Goal: Information Seeking & Learning: Learn about a topic

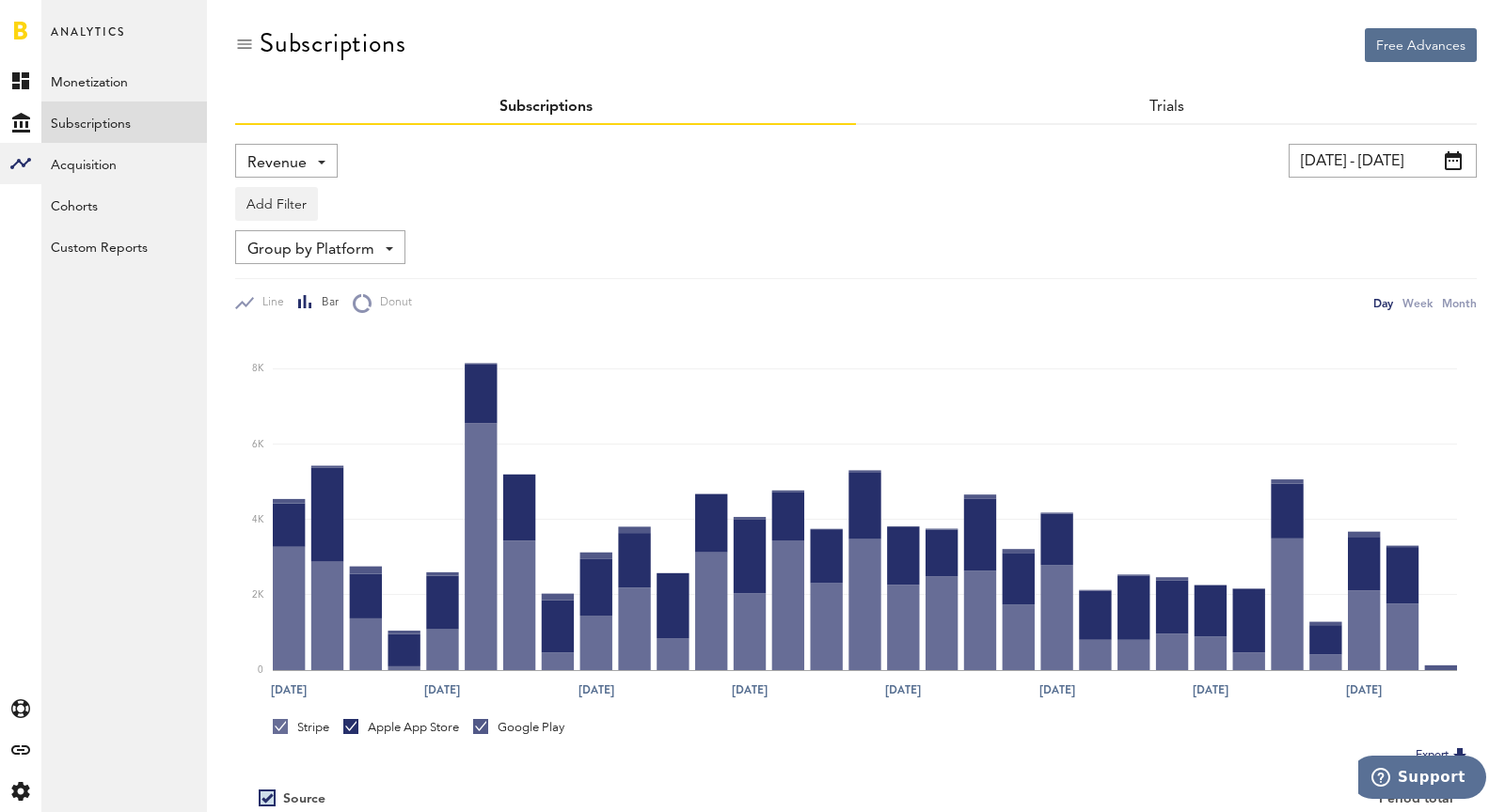
click at [227, 162] on div "Free Advances Subscriptions Subscriptions Trials Revenue Revenue MRR Actives Tr…" at bounding box center [855, 494] width 1297 height 987
click at [284, 162] on span "Revenue" at bounding box center [277, 164] width 60 height 32
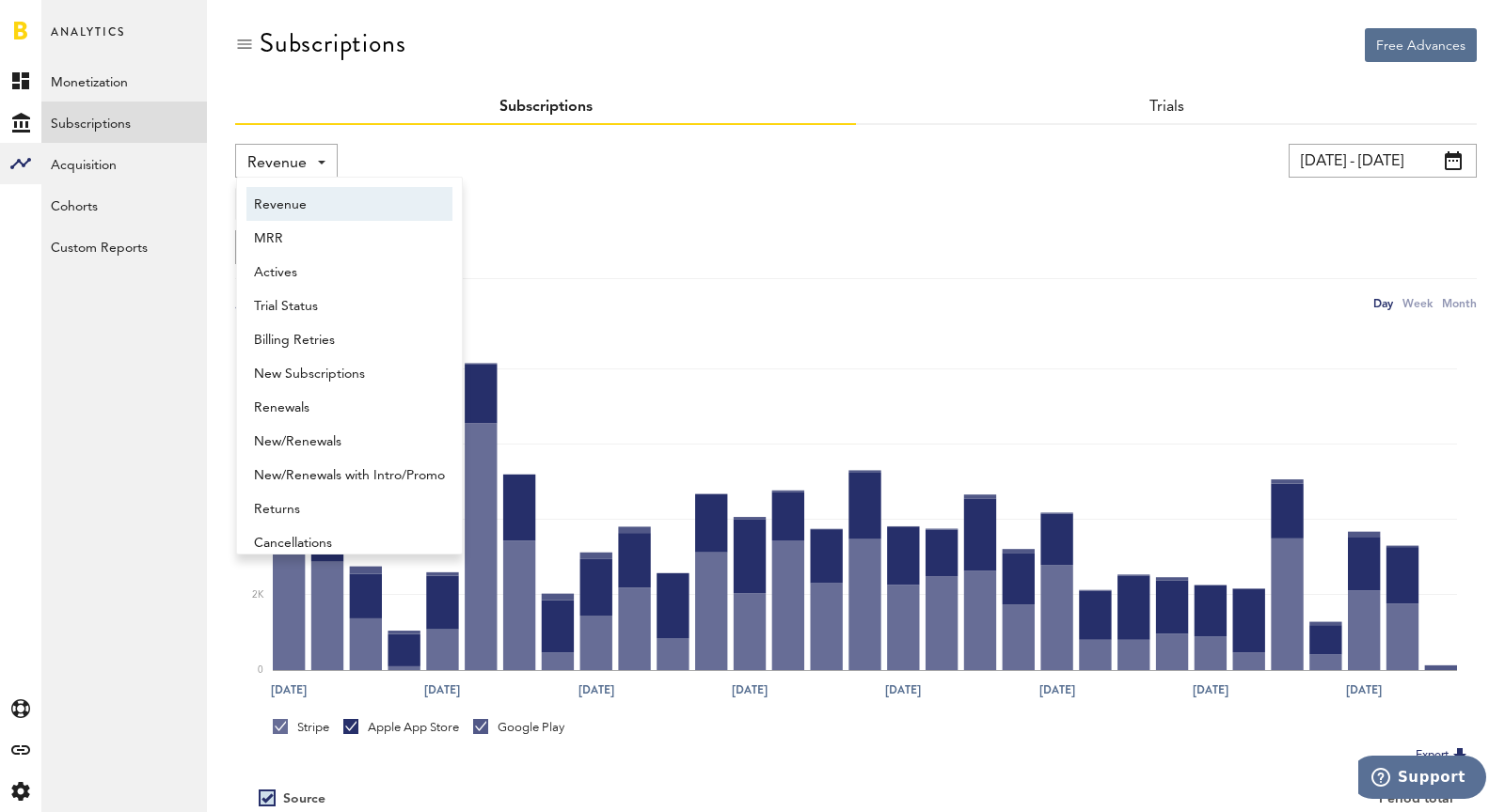
scroll to position [9, 0]
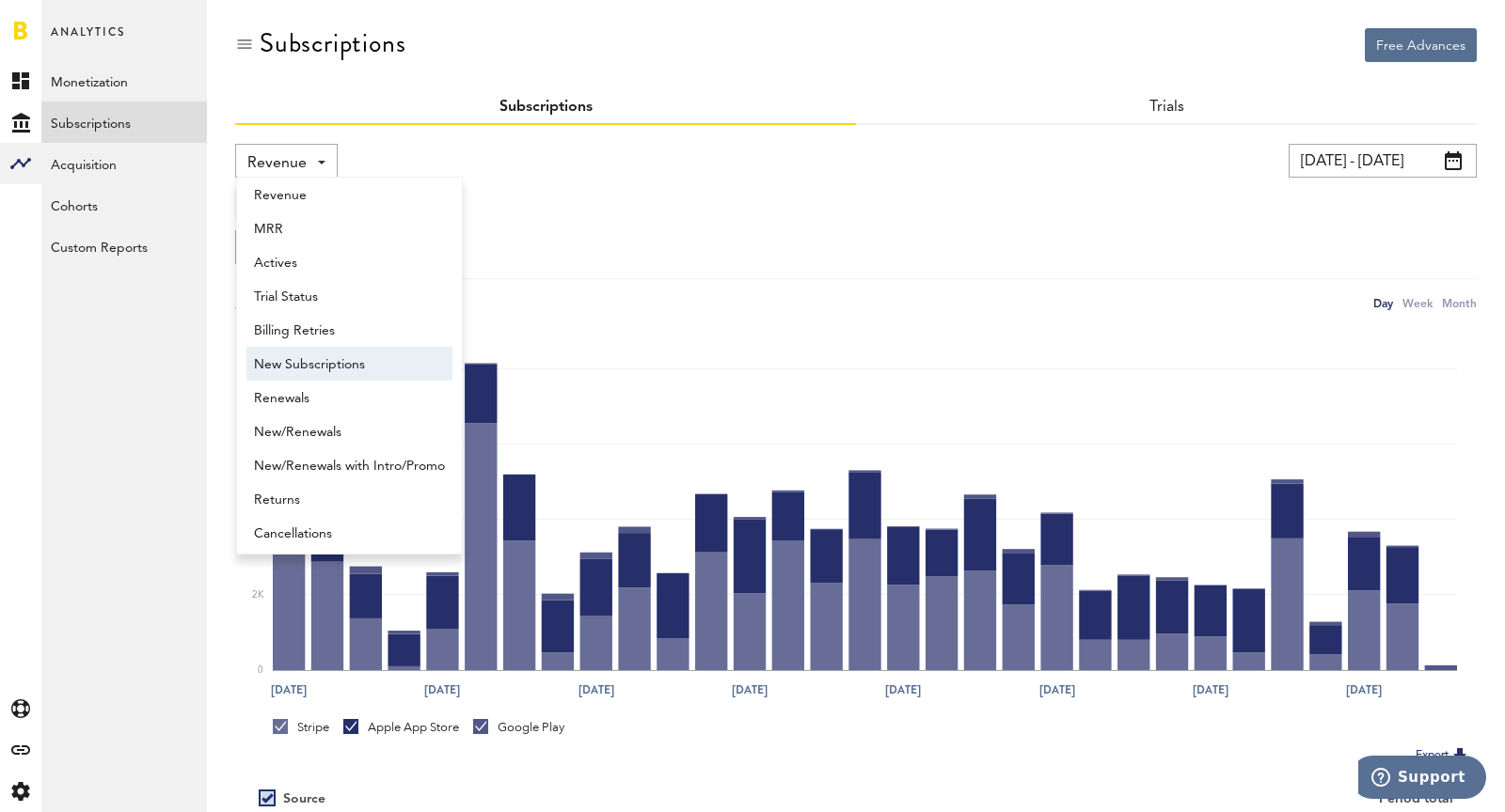
click at [334, 358] on span "New Subscriptions" at bounding box center [349, 365] width 190 height 32
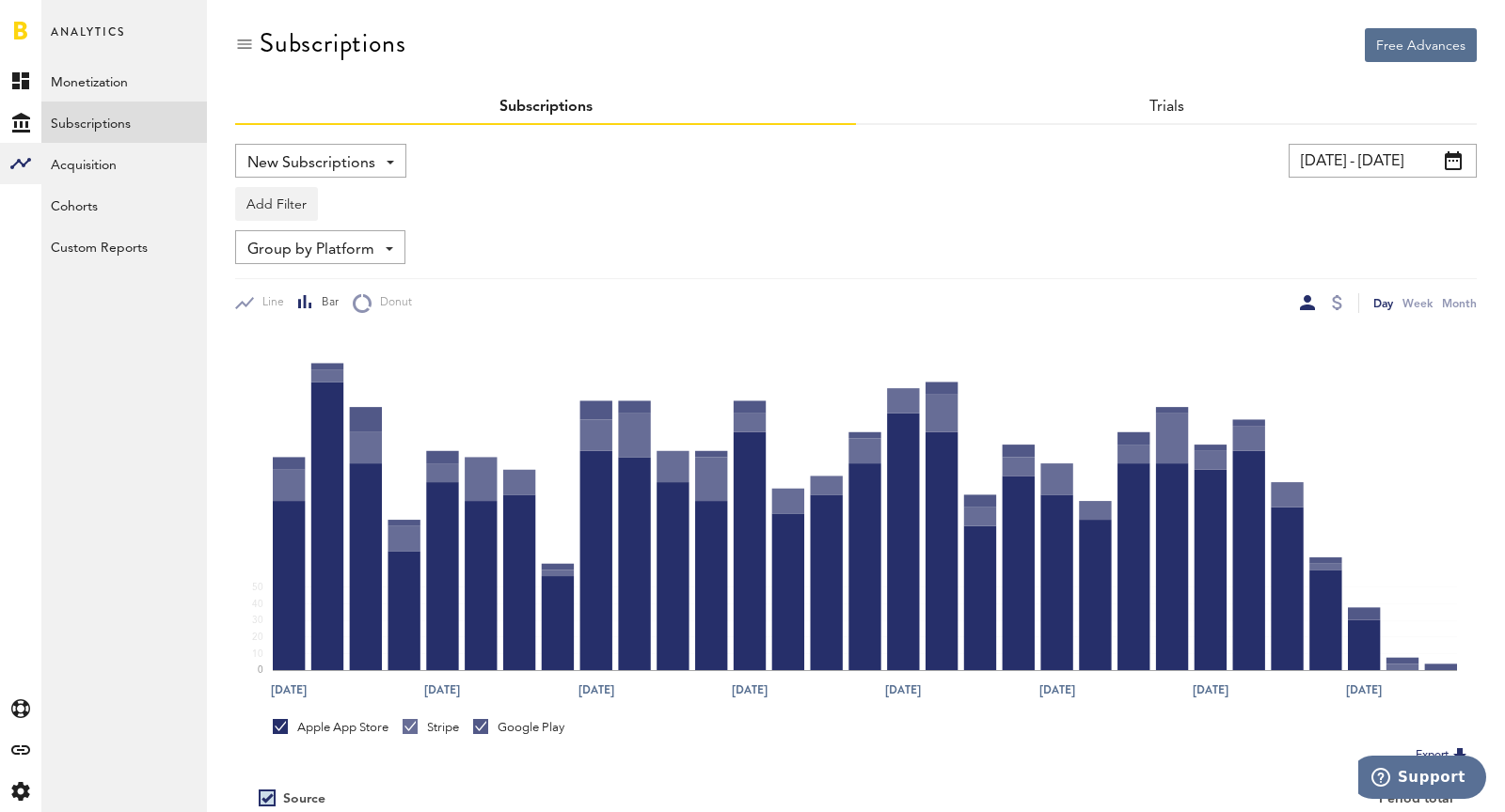
click at [289, 168] on span "New Subscriptions" at bounding box center [311, 164] width 128 height 32
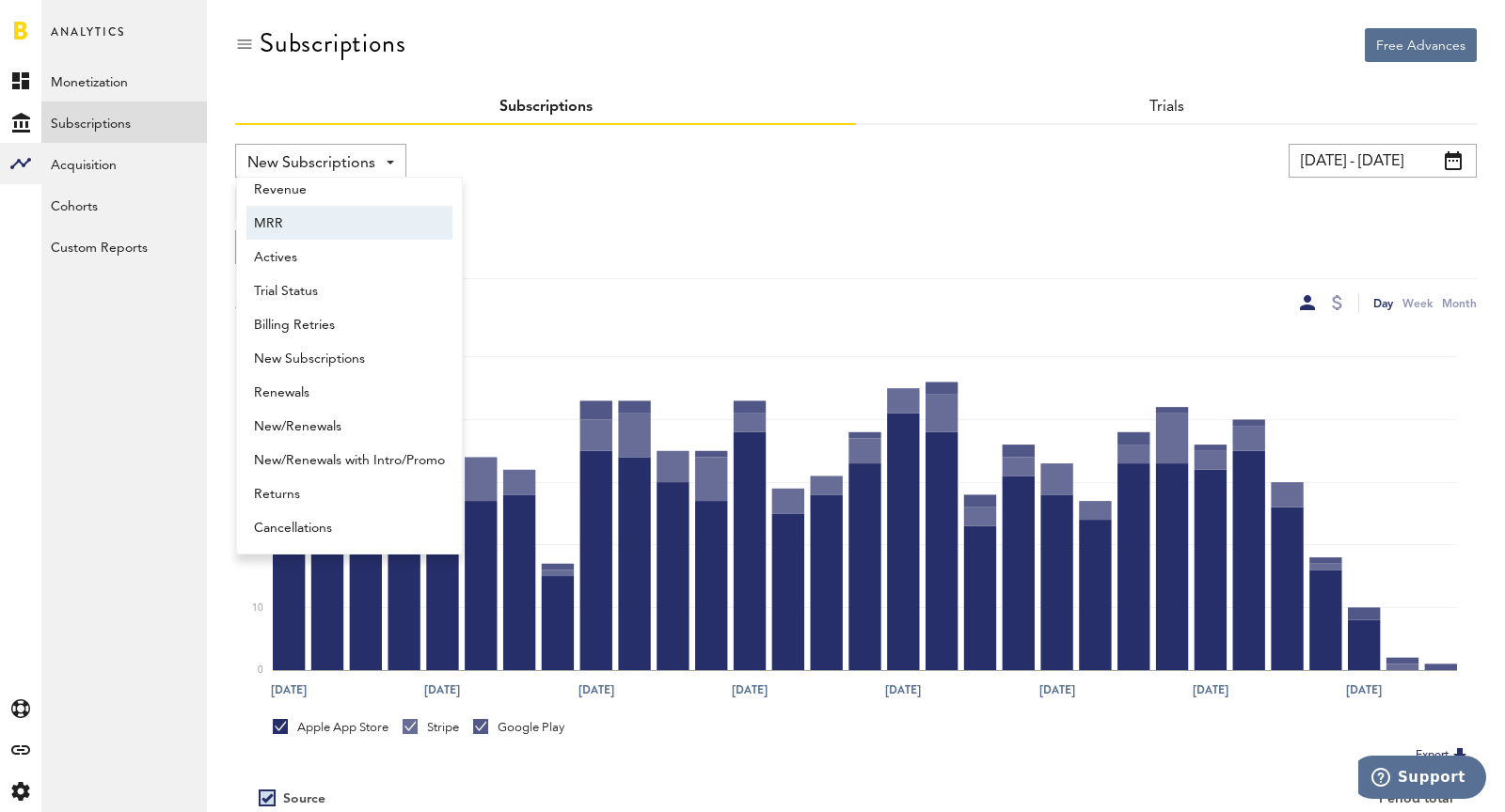
click at [602, 137] on div "New Subscriptions Revenue MRR Actives Trial Status Billing Retries New Subscrip…" at bounding box center [856, 542] width 1242 height 834
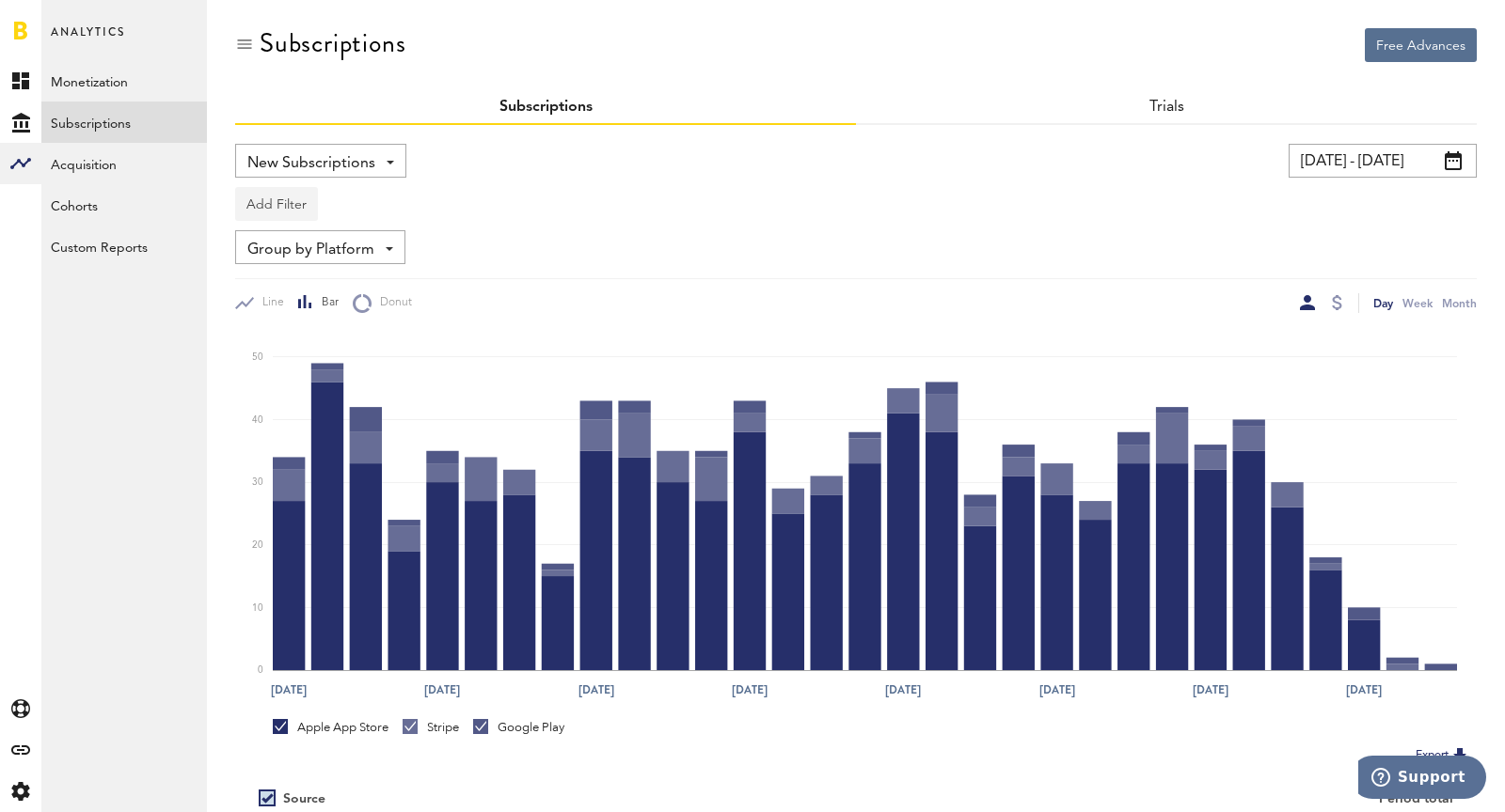
click at [287, 210] on button "Add Filter" at bounding box center [276, 204] width 82 height 34
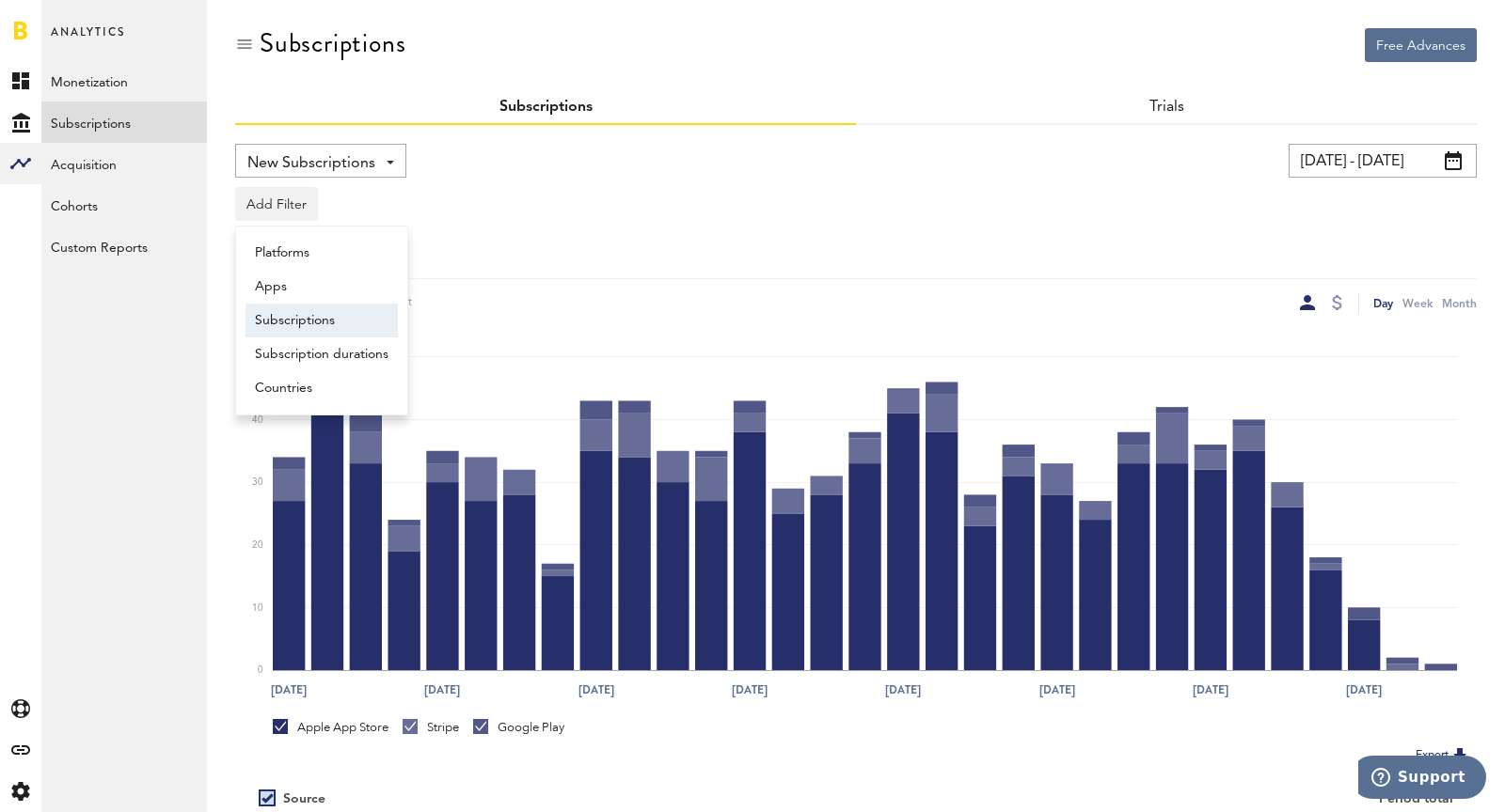
click at [320, 321] on li "Subscriptions" at bounding box center [321, 320] width 153 height 34
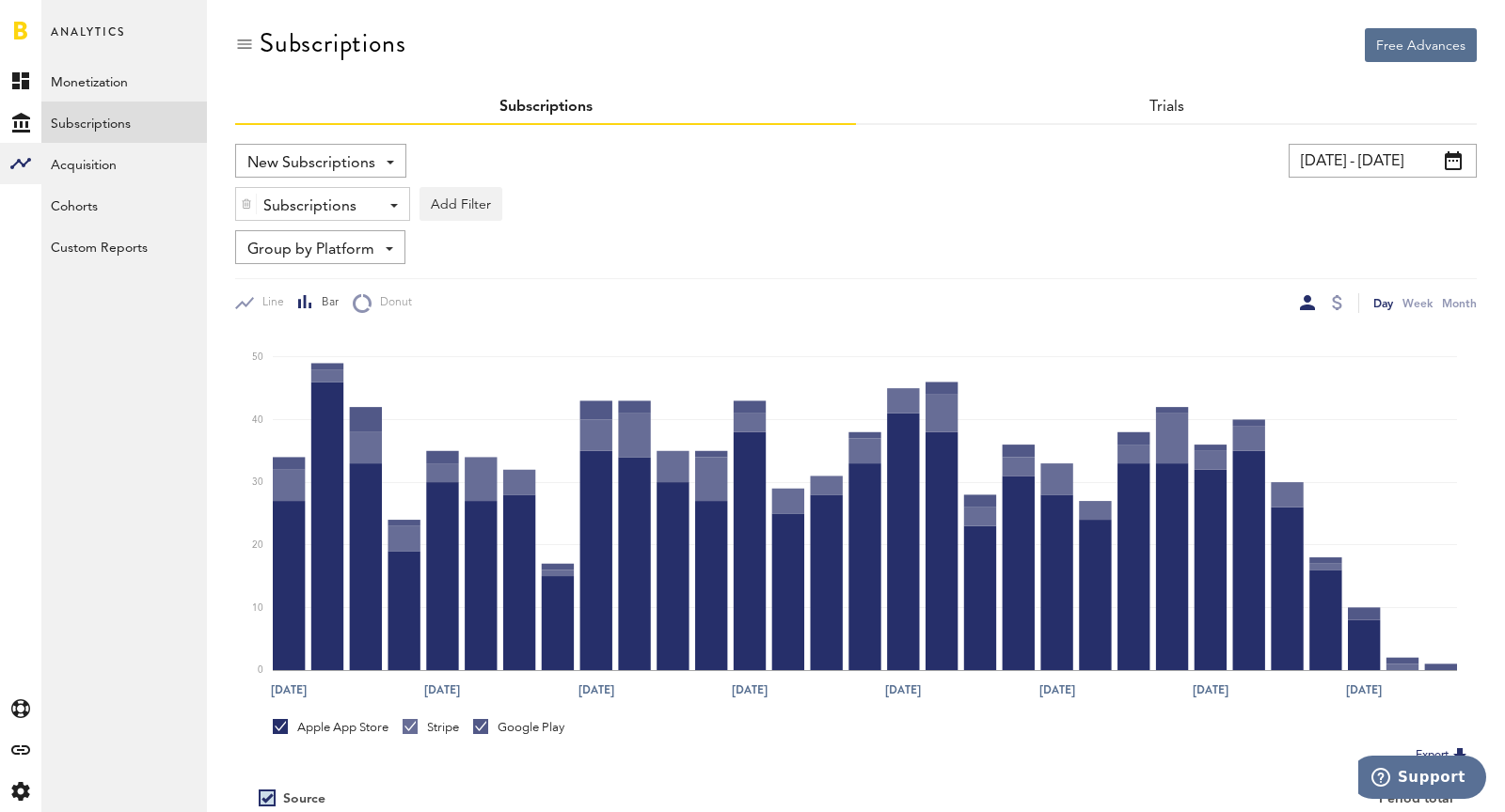
click at [282, 216] on div "Subscriptions" at bounding box center [316, 207] width 104 height 32
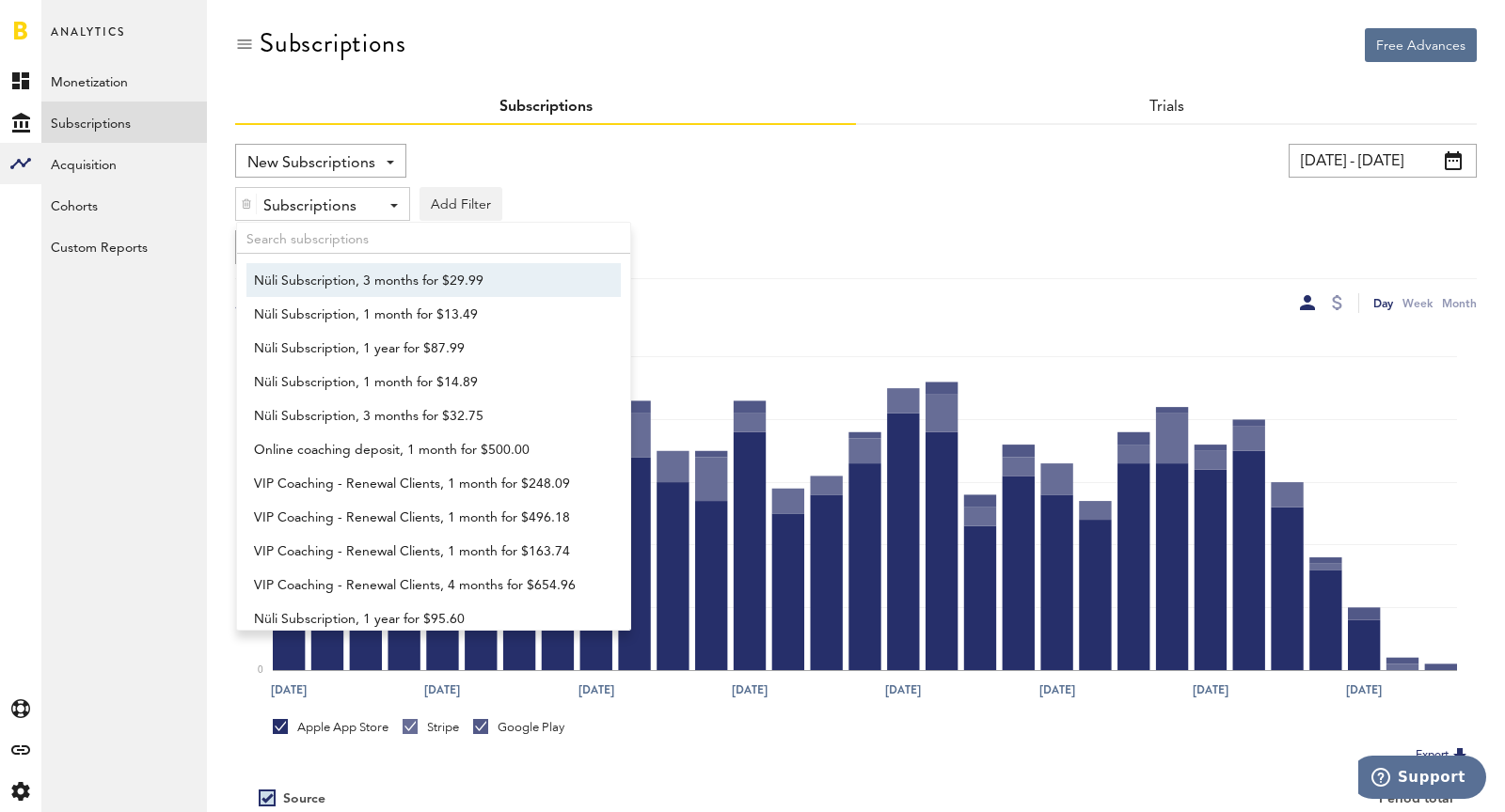
click at [273, 196] on div "Subscriptions" at bounding box center [316, 207] width 104 height 32
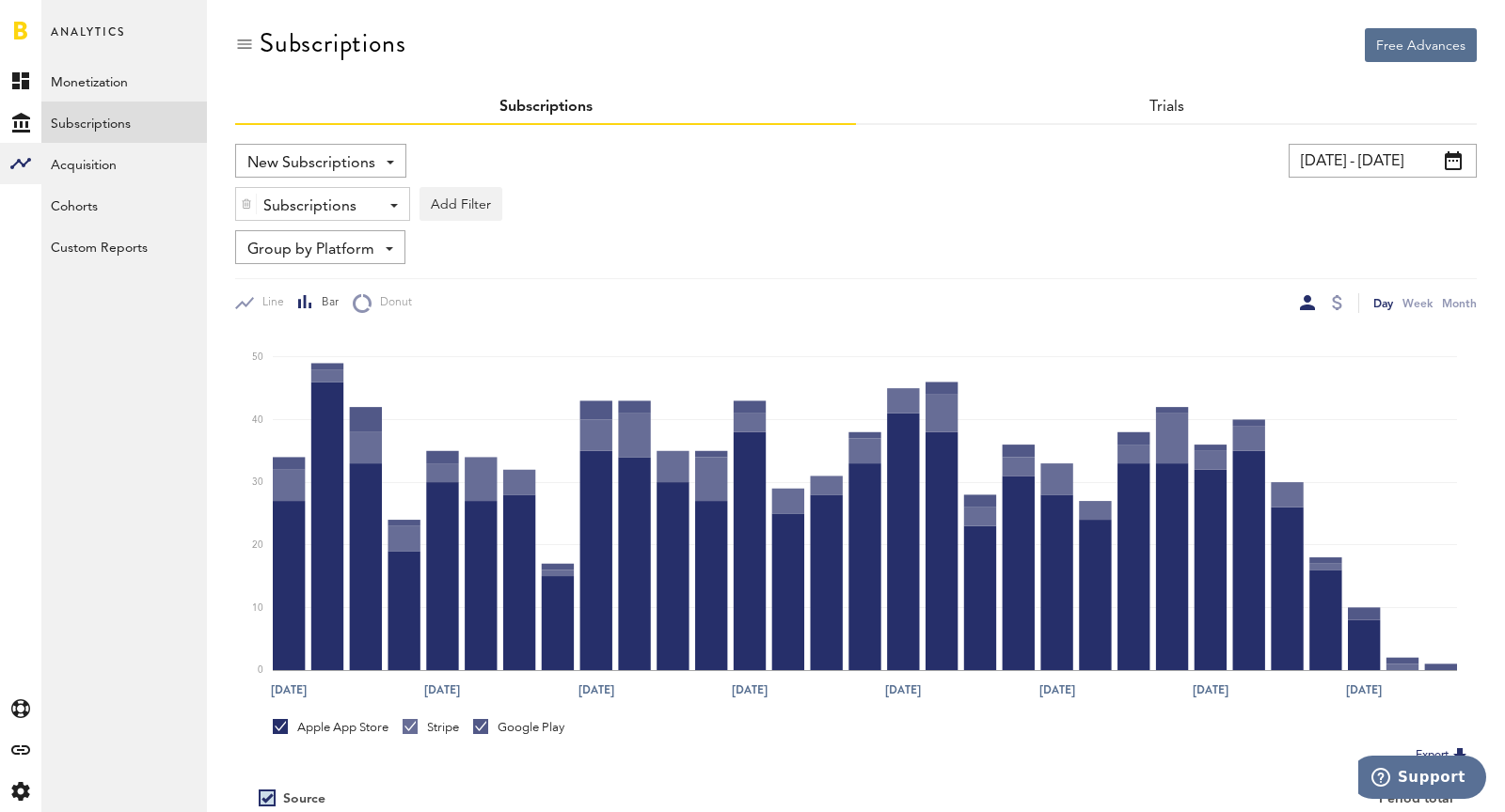
click at [242, 202] on img at bounding box center [246, 204] width 11 height 13
click at [273, 205] on button "Add Filter" at bounding box center [276, 204] width 82 height 34
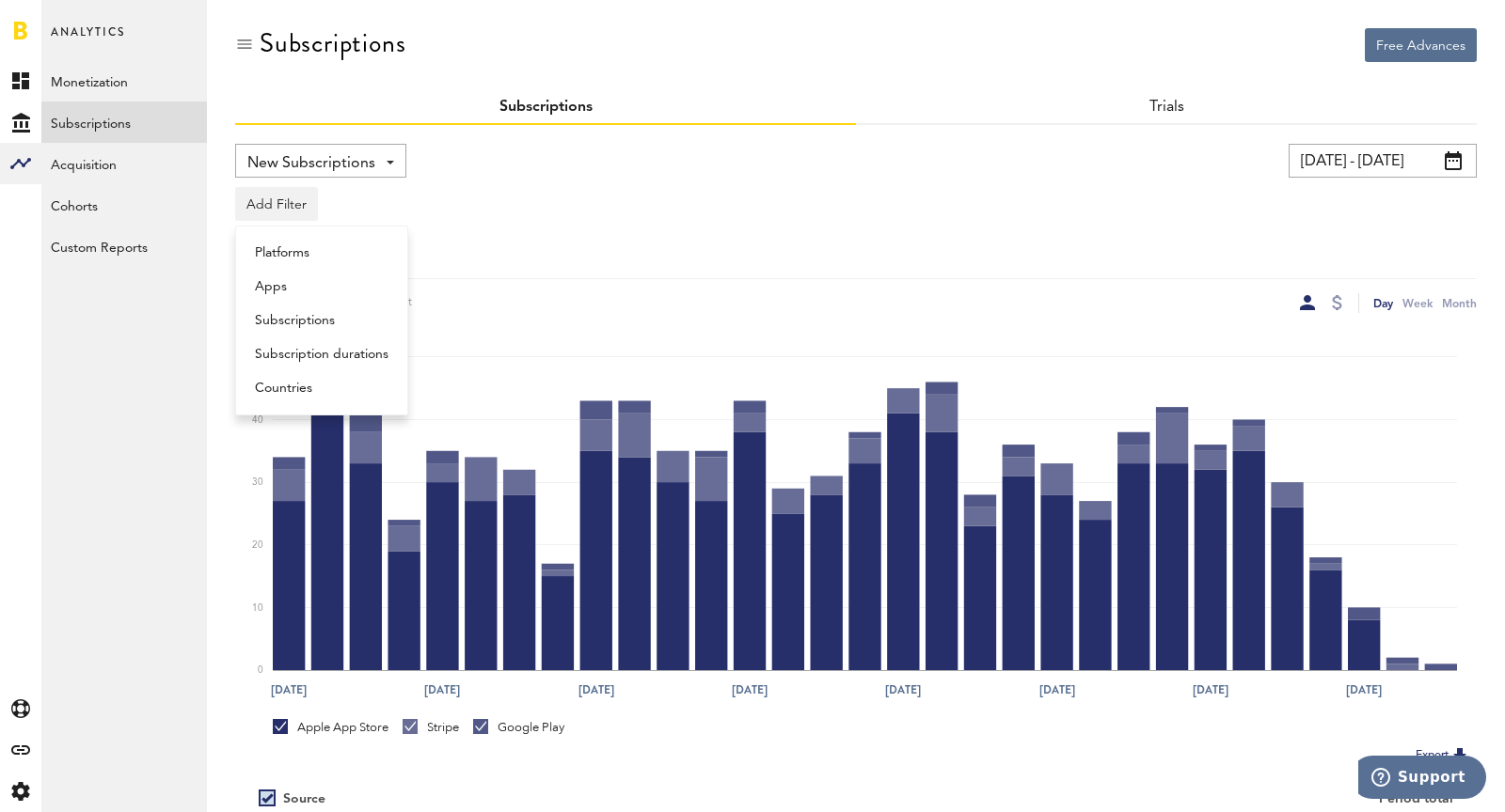
click at [291, 250] on li "Platforms" at bounding box center [321, 253] width 153 height 34
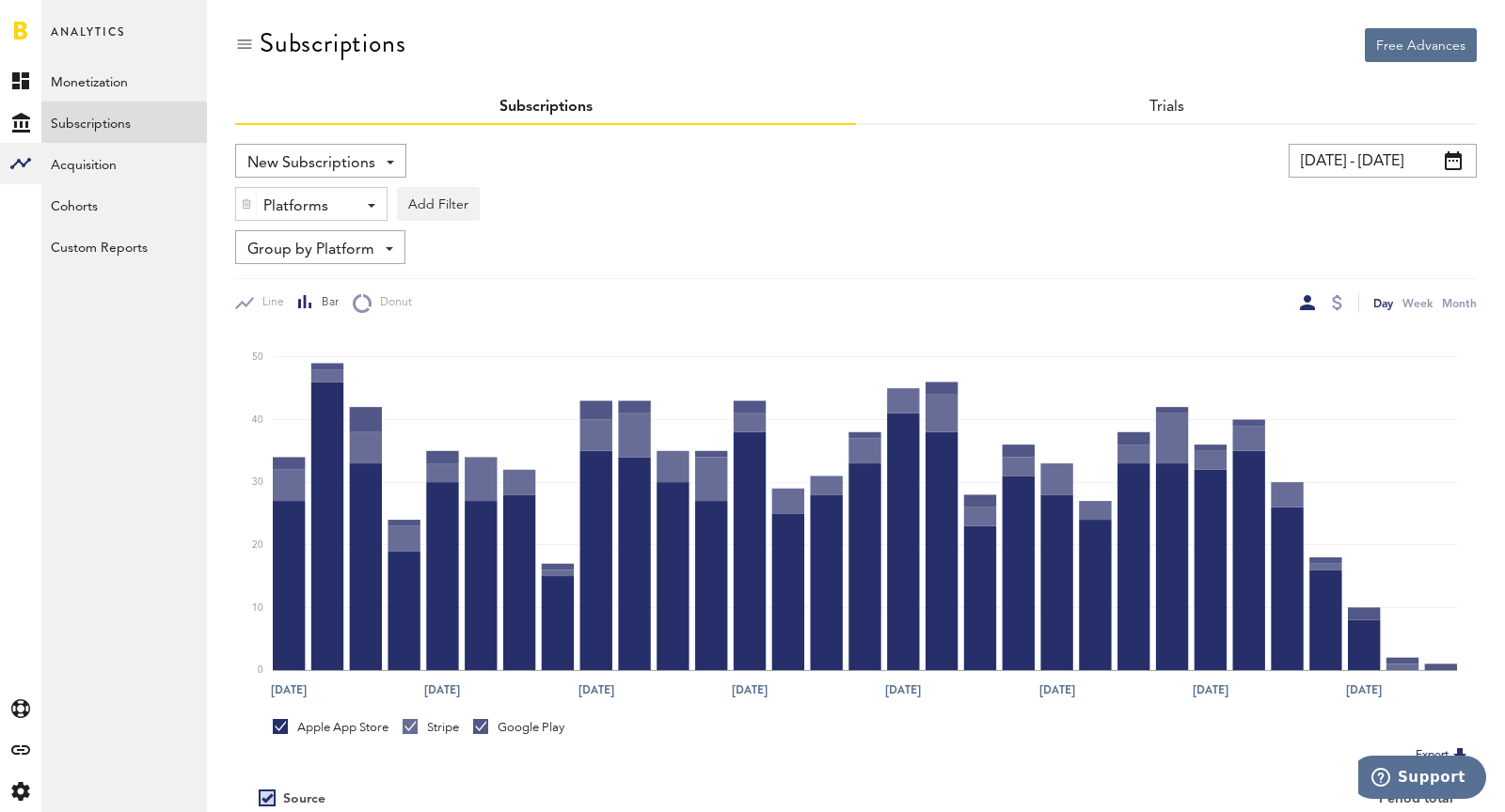
click at [277, 206] on div "Platforms" at bounding box center [304, 207] width 82 height 32
click at [309, 249] on span "Apple App Store" at bounding box center [326, 250] width 144 height 32
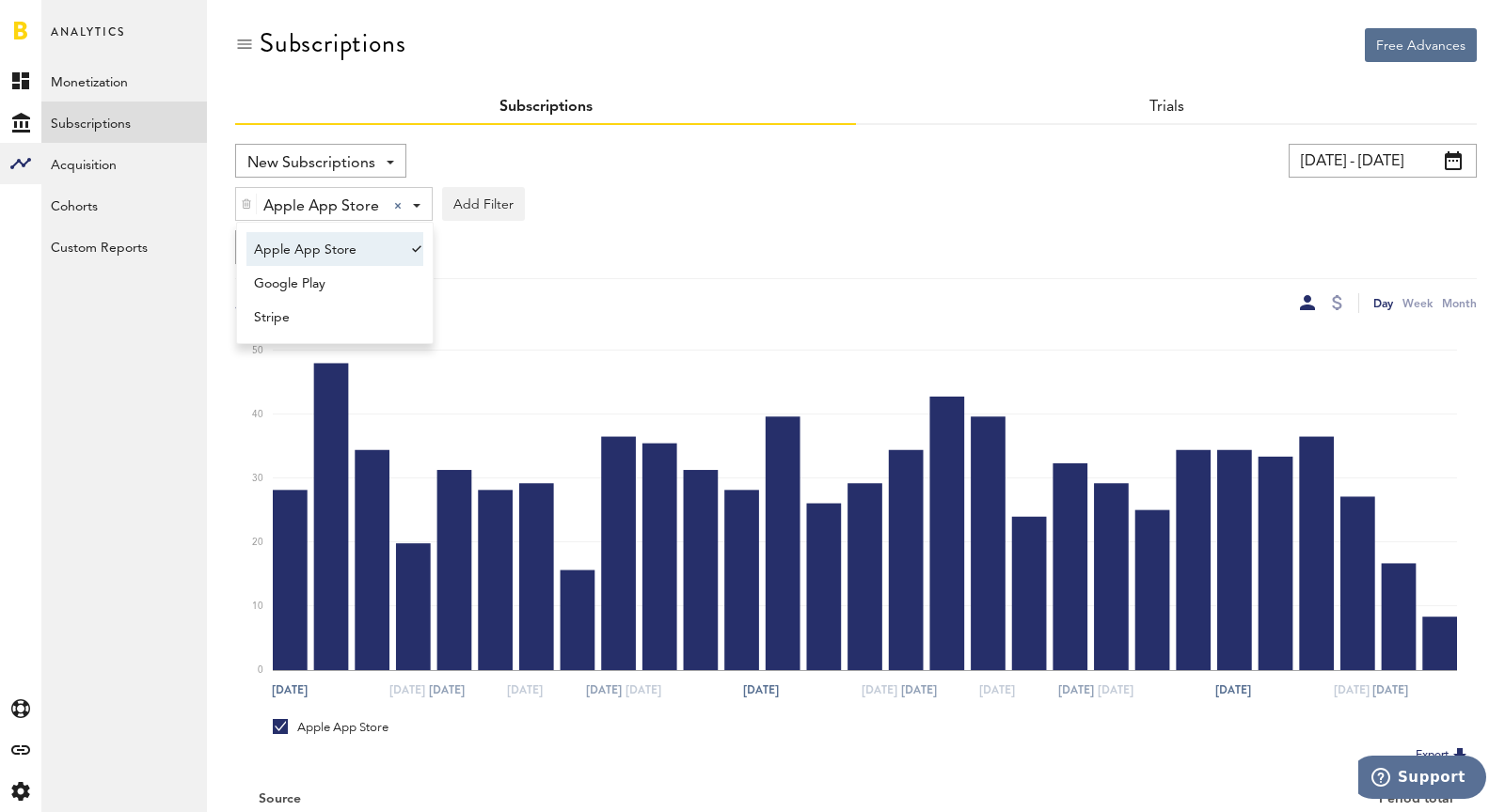
click at [1389, 153] on input "08/23/25 - 09/22/25" at bounding box center [1382, 161] width 188 height 34
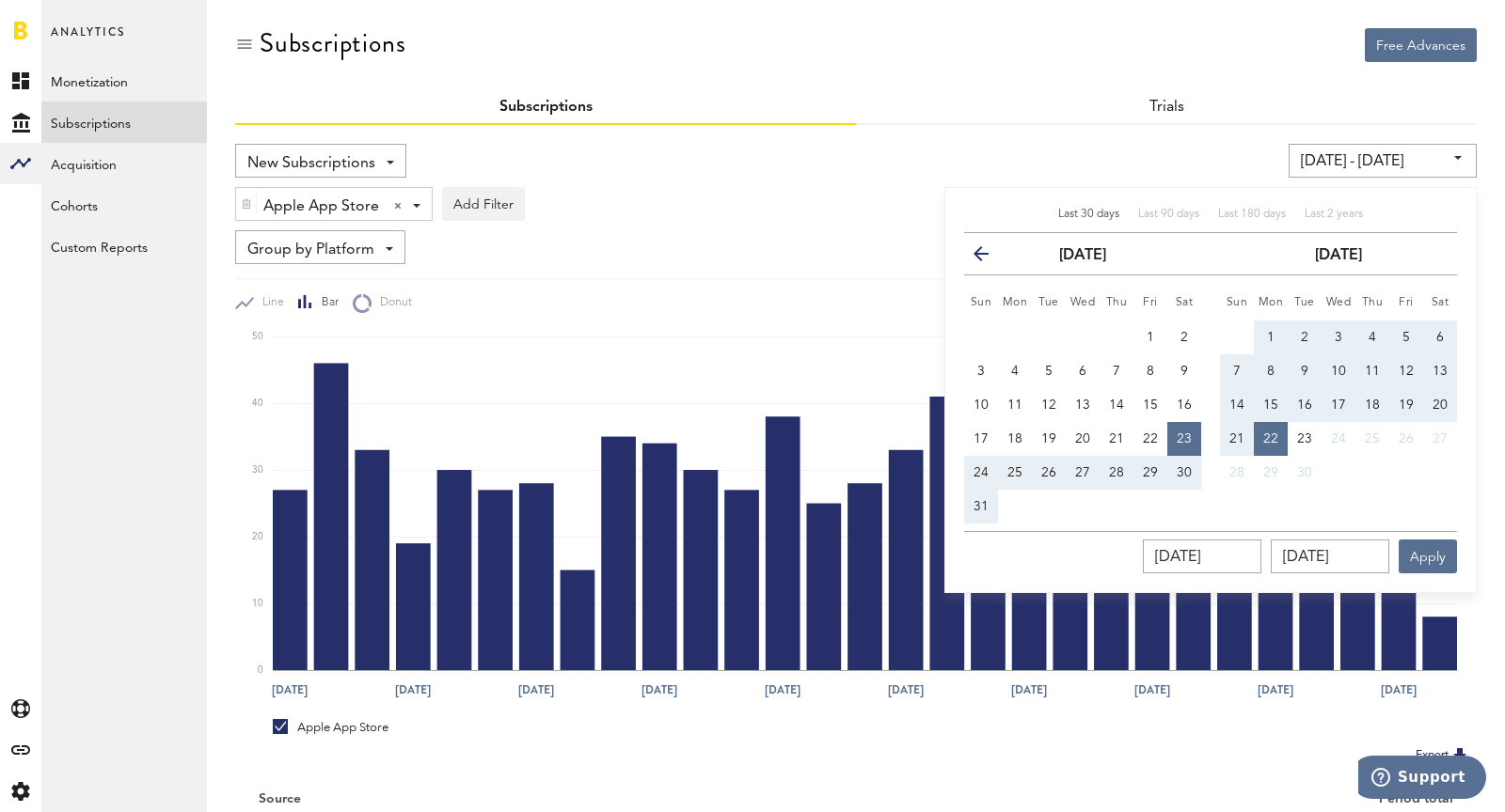
click at [988, 236] on th "previous" at bounding box center [981, 254] width 34 height 43
click at [988, 258] on icon "button" at bounding box center [988, 258] width 0 height 0
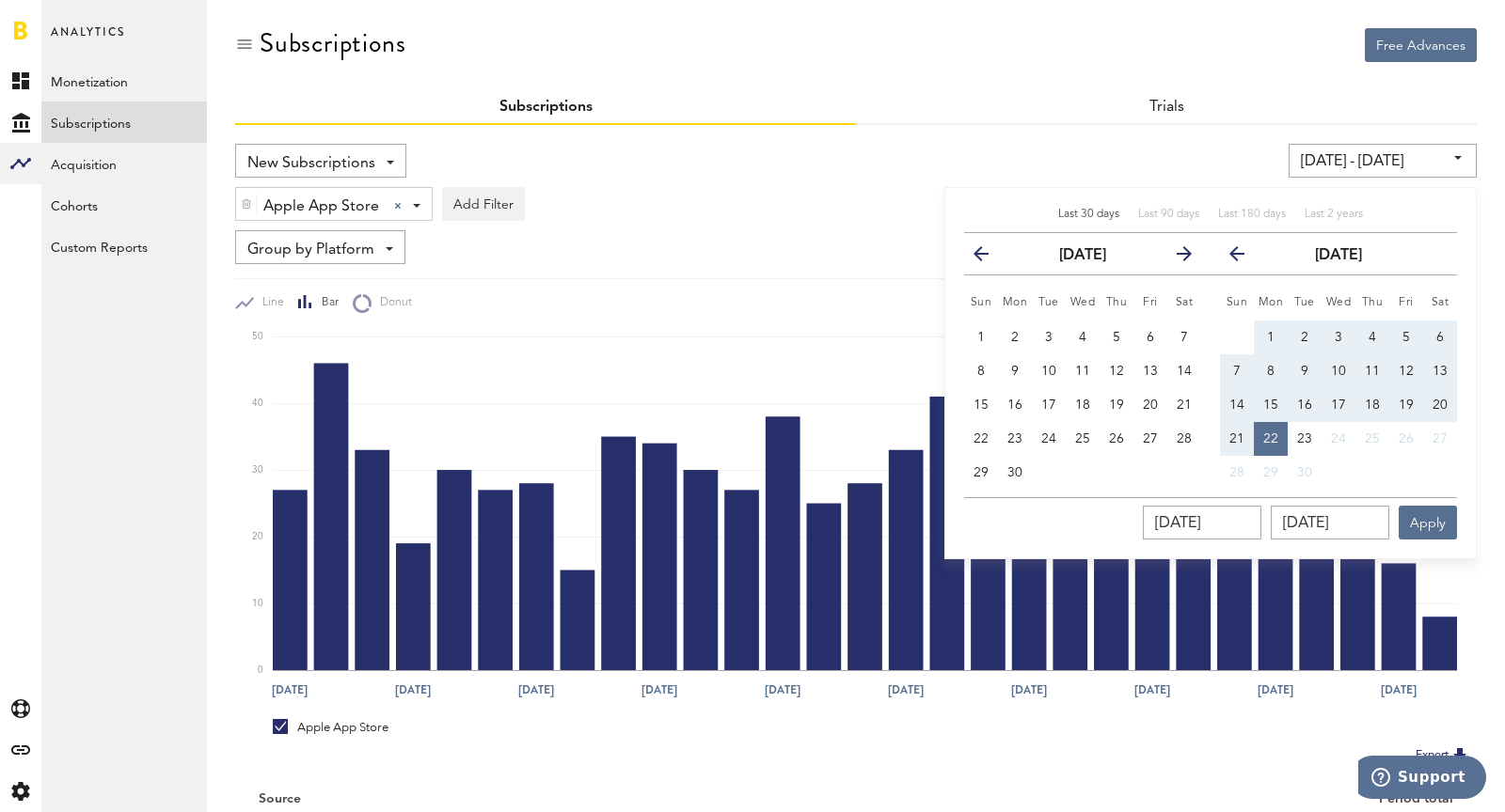
click at [988, 258] on icon "button" at bounding box center [988, 258] width 0 height 0
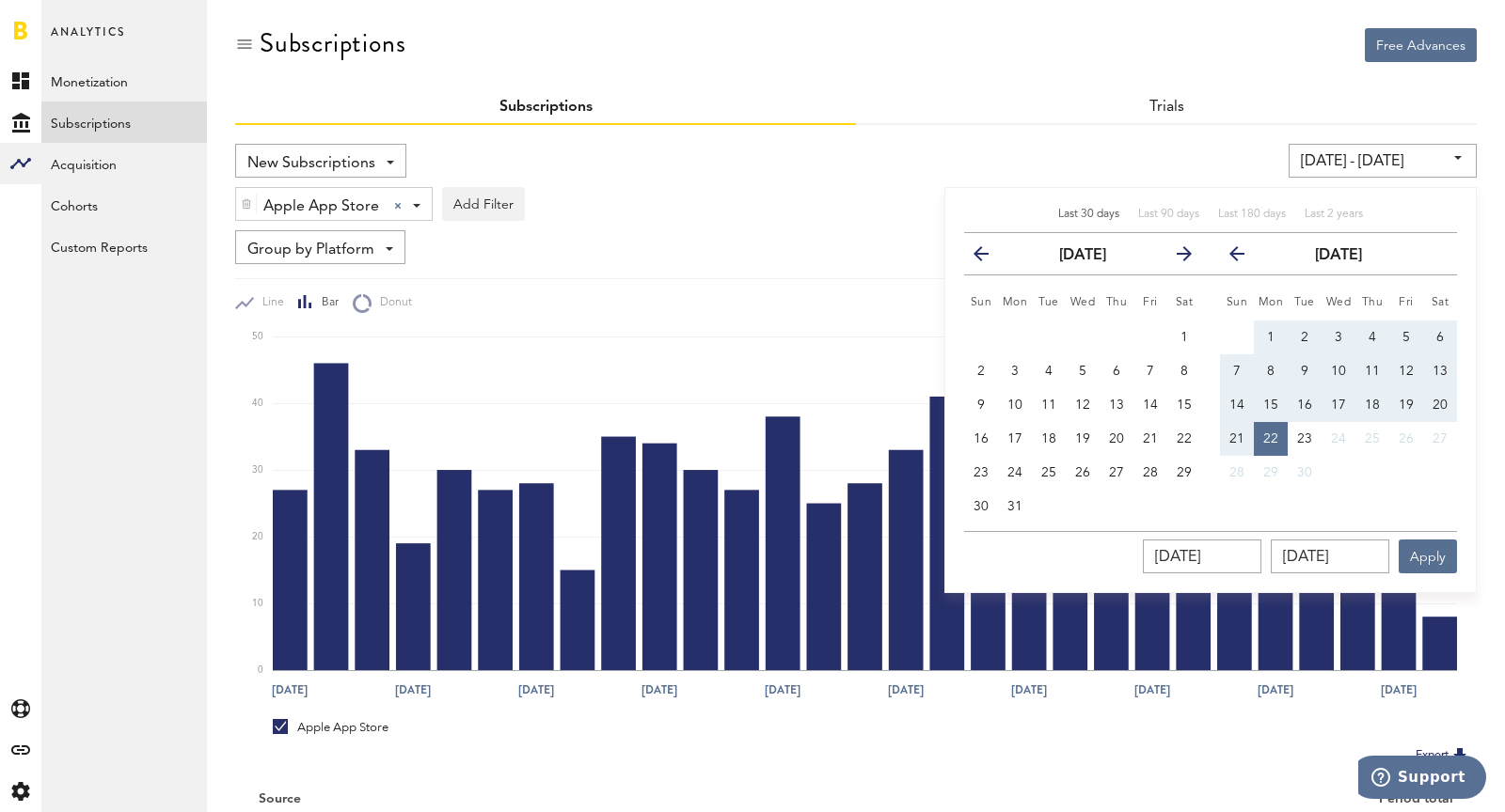
click at [988, 258] on icon "button" at bounding box center [988, 258] width 0 height 0
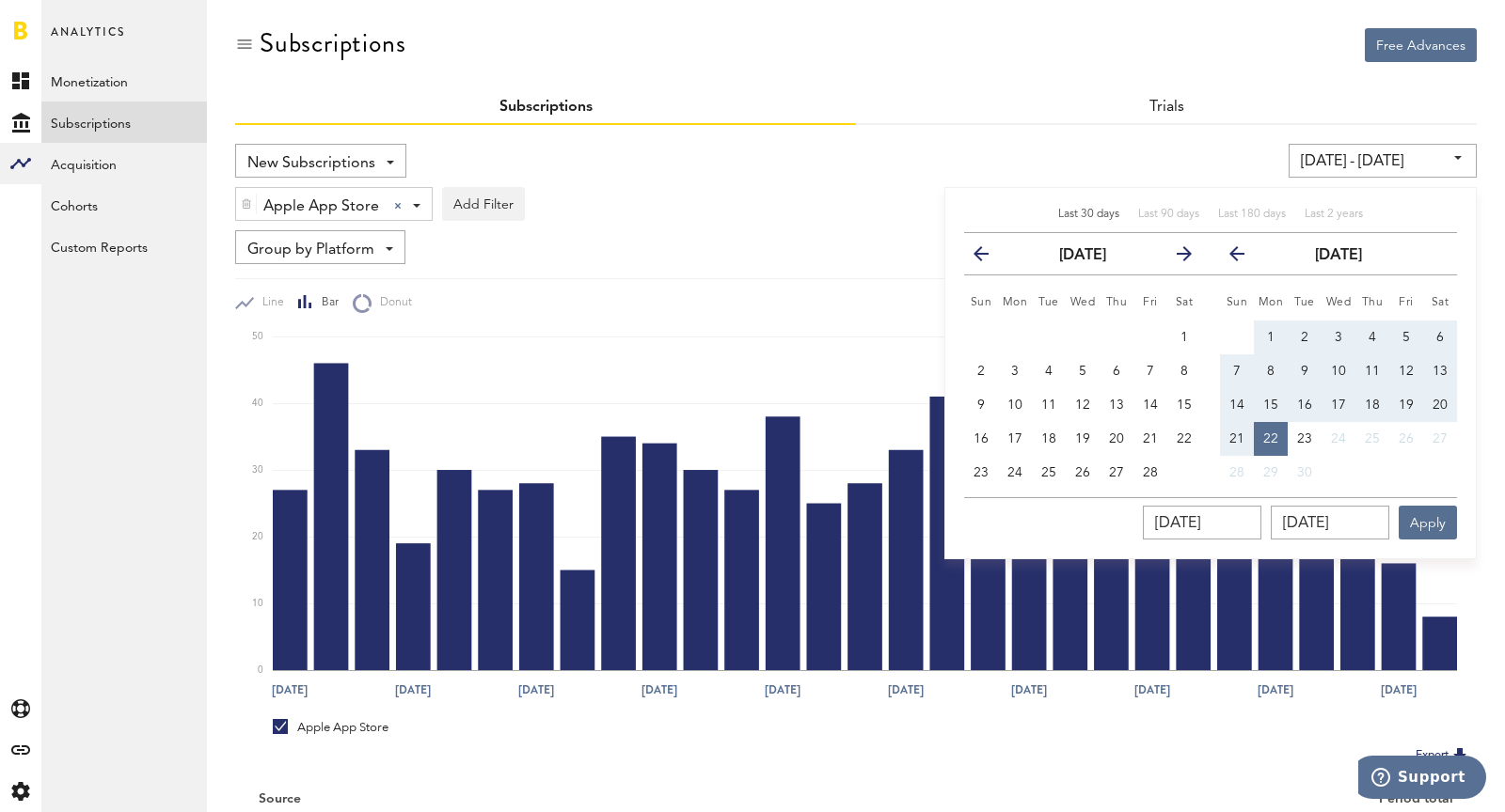
click at [988, 258] on icon "button" at bounding box center [988, 258] width 0 height 0
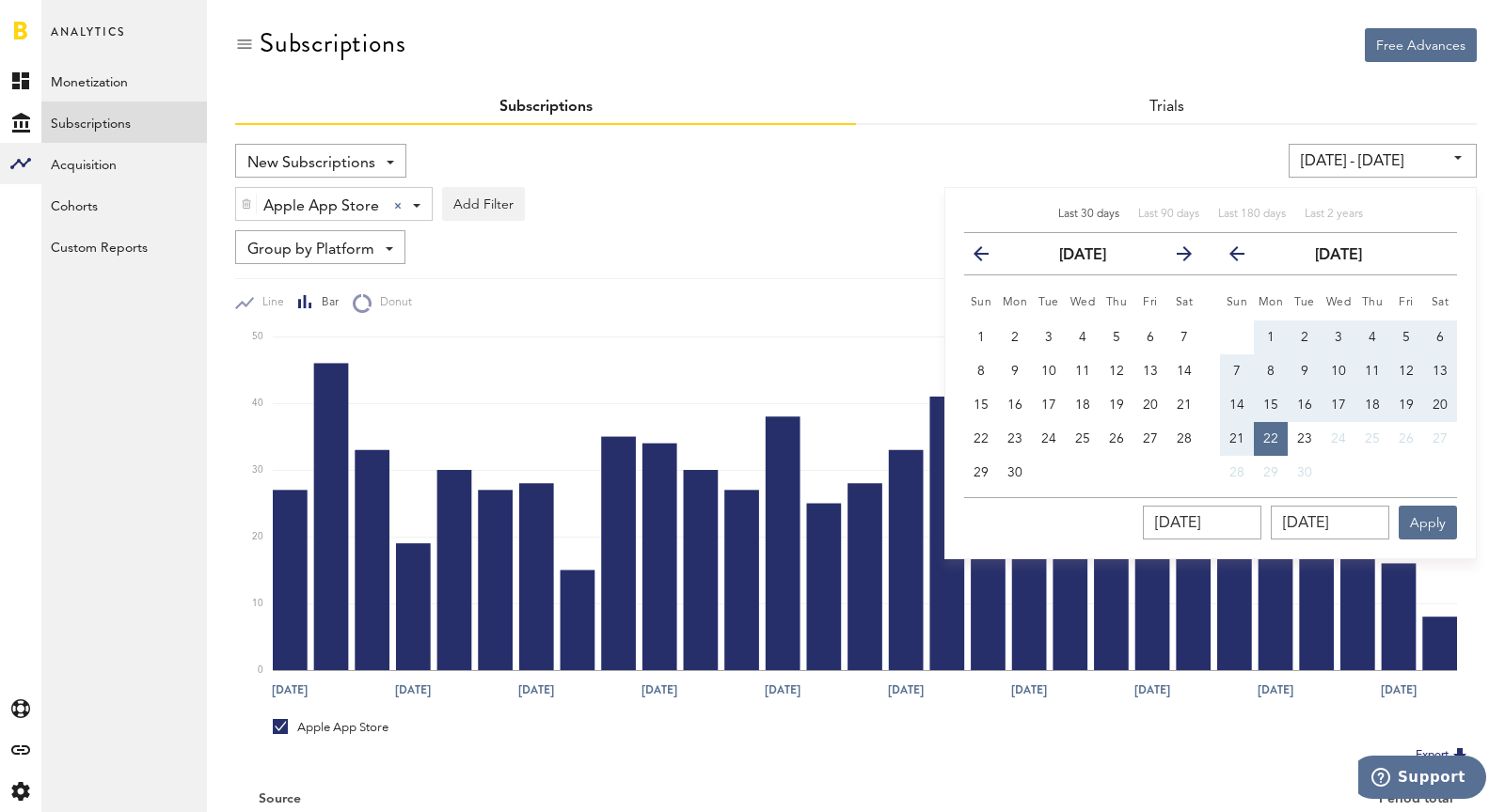
click at [988, 258] on icon "button" at bounding box center [988, 258] width 0 height 0
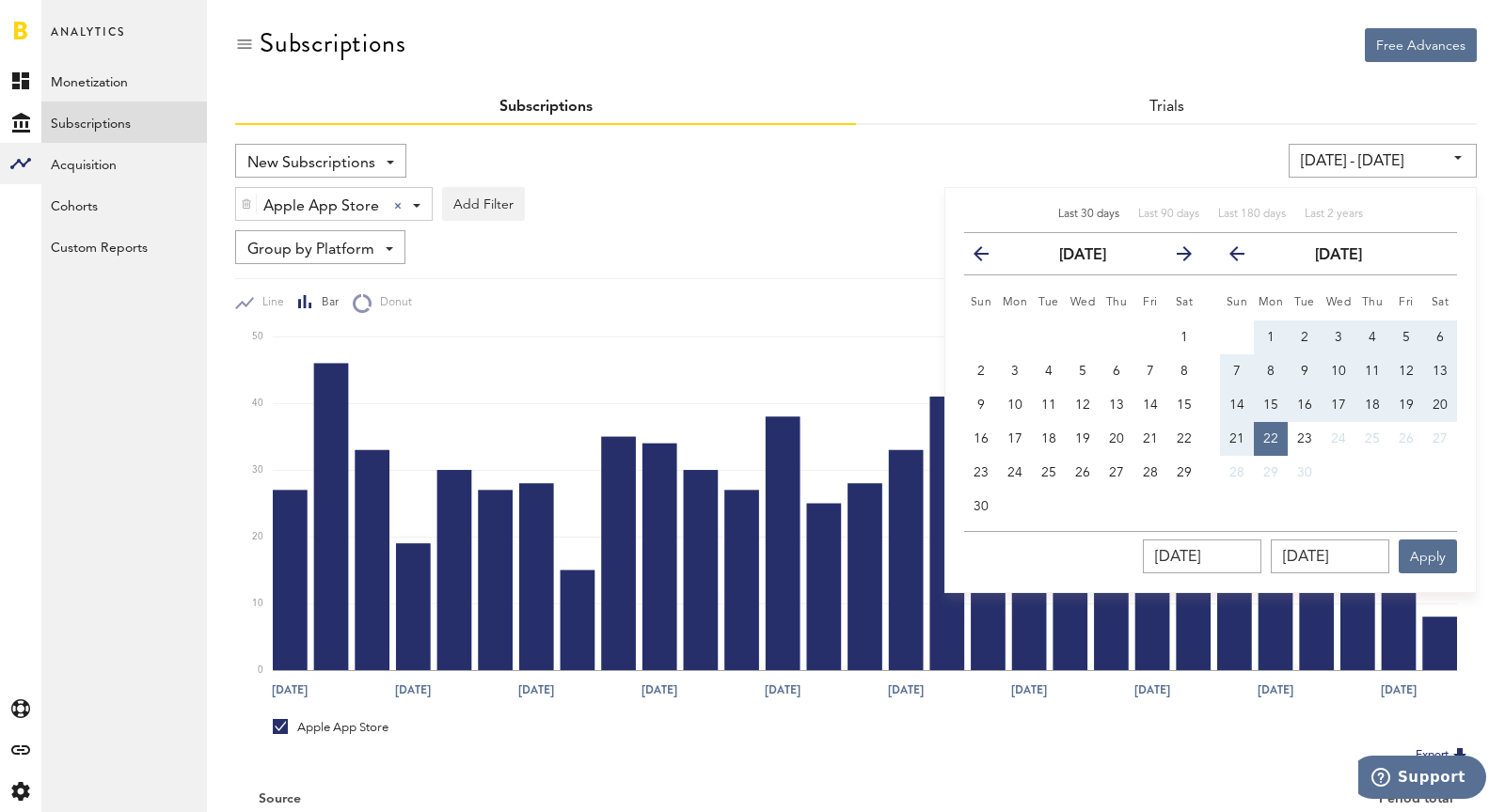
click at [988, 258] on icon "button" at bounding box center [988, 258] width 0 height 0
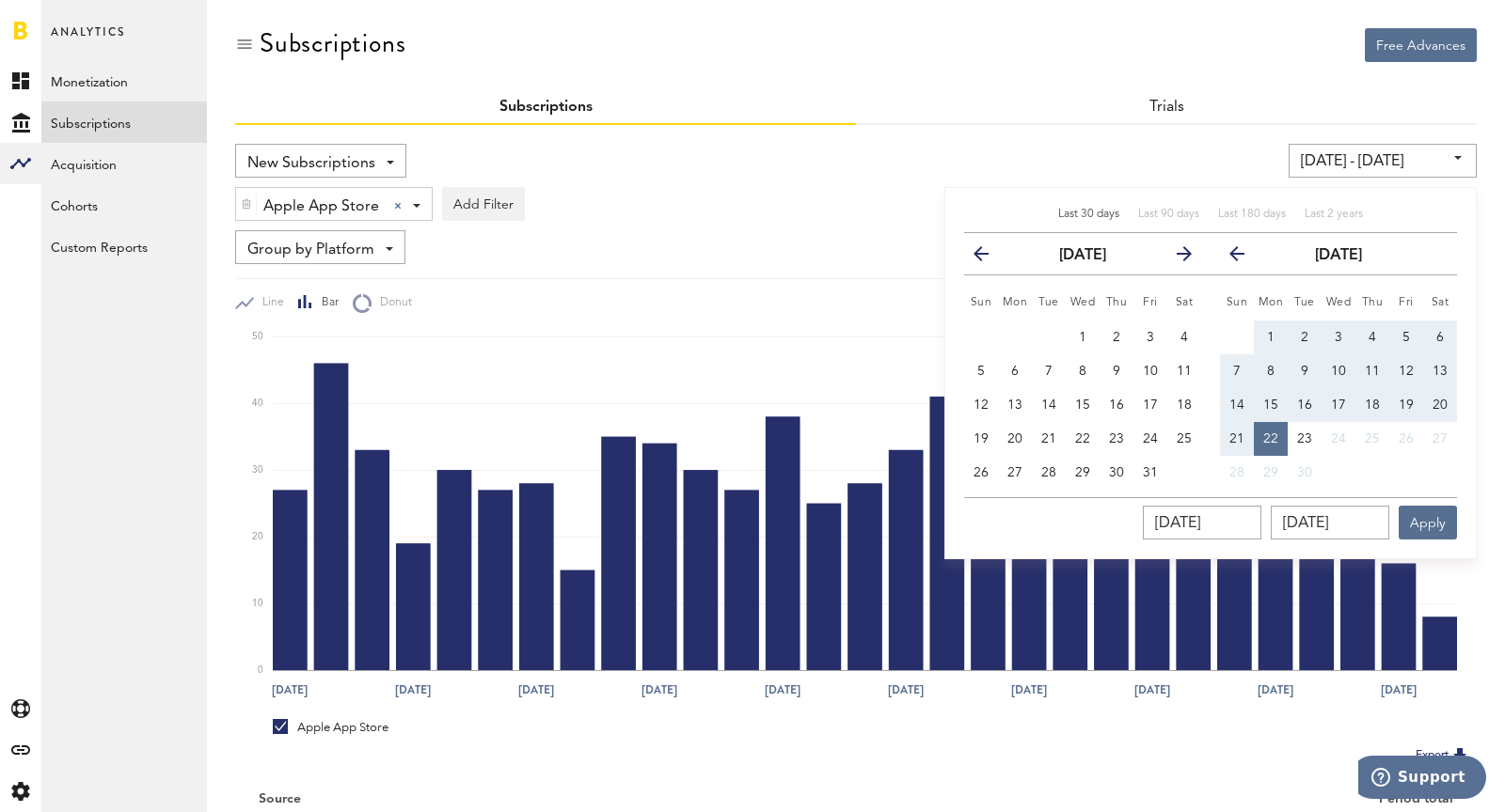
click at [988, 258] on icon "button" at bounding box center [988, 258] width 0 height 0
click at [1018, 323] on button "1" at bounding box center [1015, 337] width 34 height 34
type input "04/01/24 - 04/01/24"
type input "04/01/2024"
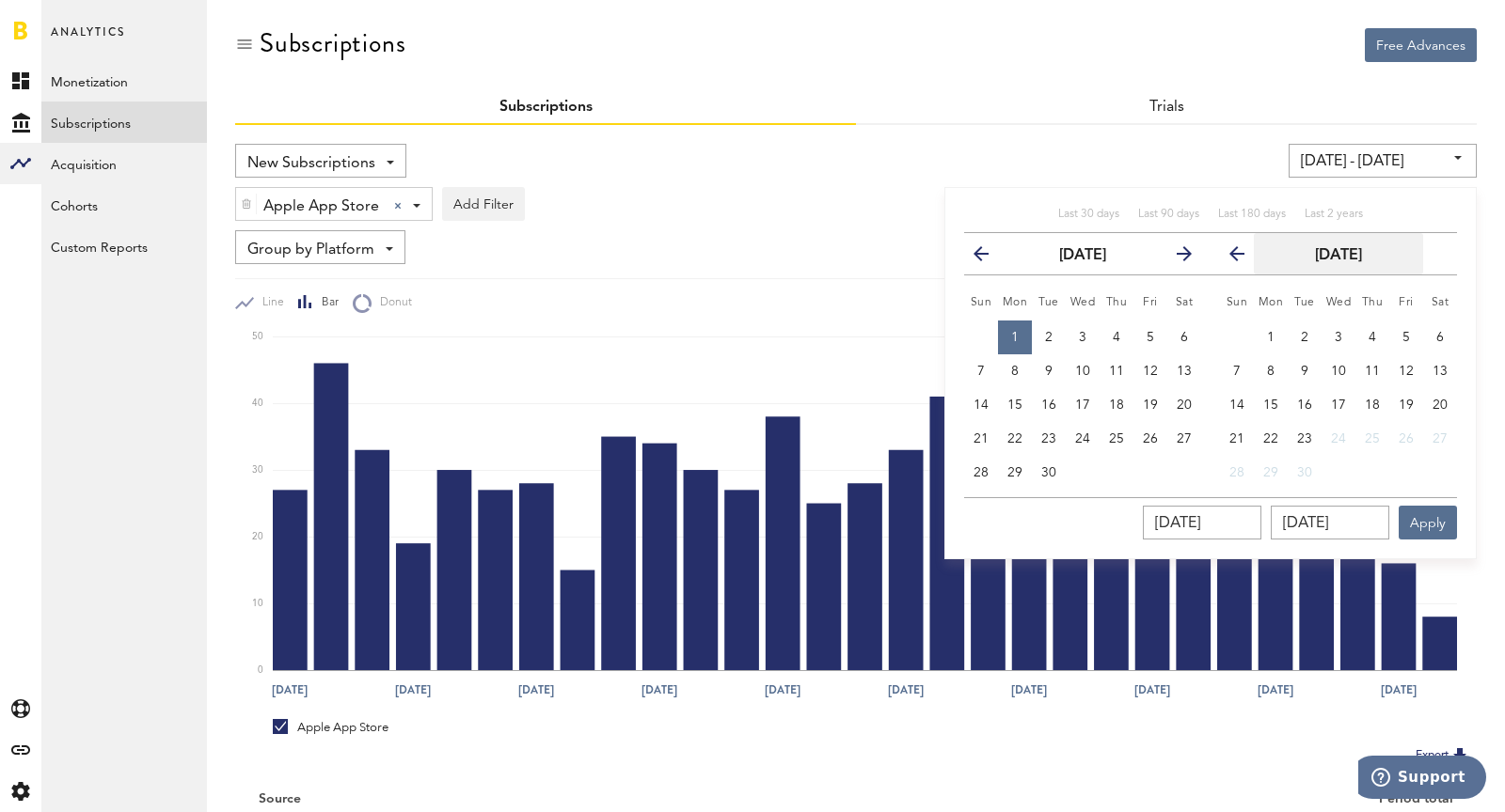
click at [1323, 264] on button "[DATE]" at bounding box center [1338, 254] width 170 height 42
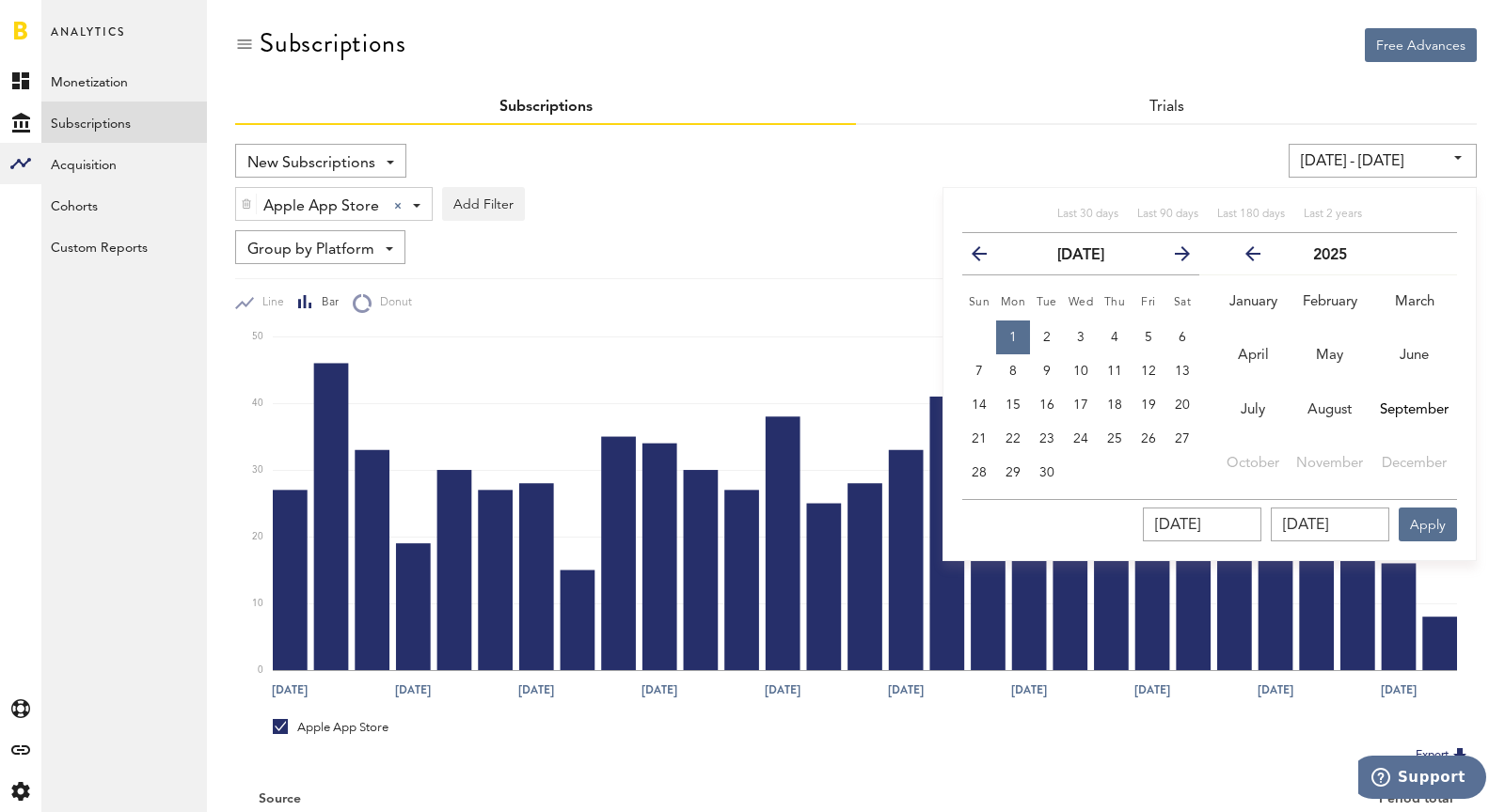
click at [1260, 258] on icon "button" at bounding box center [1260, 258] width 0 height 0
click at [1415, 358] on span "June" at bounding box center [1413, 355] width 29 height 14
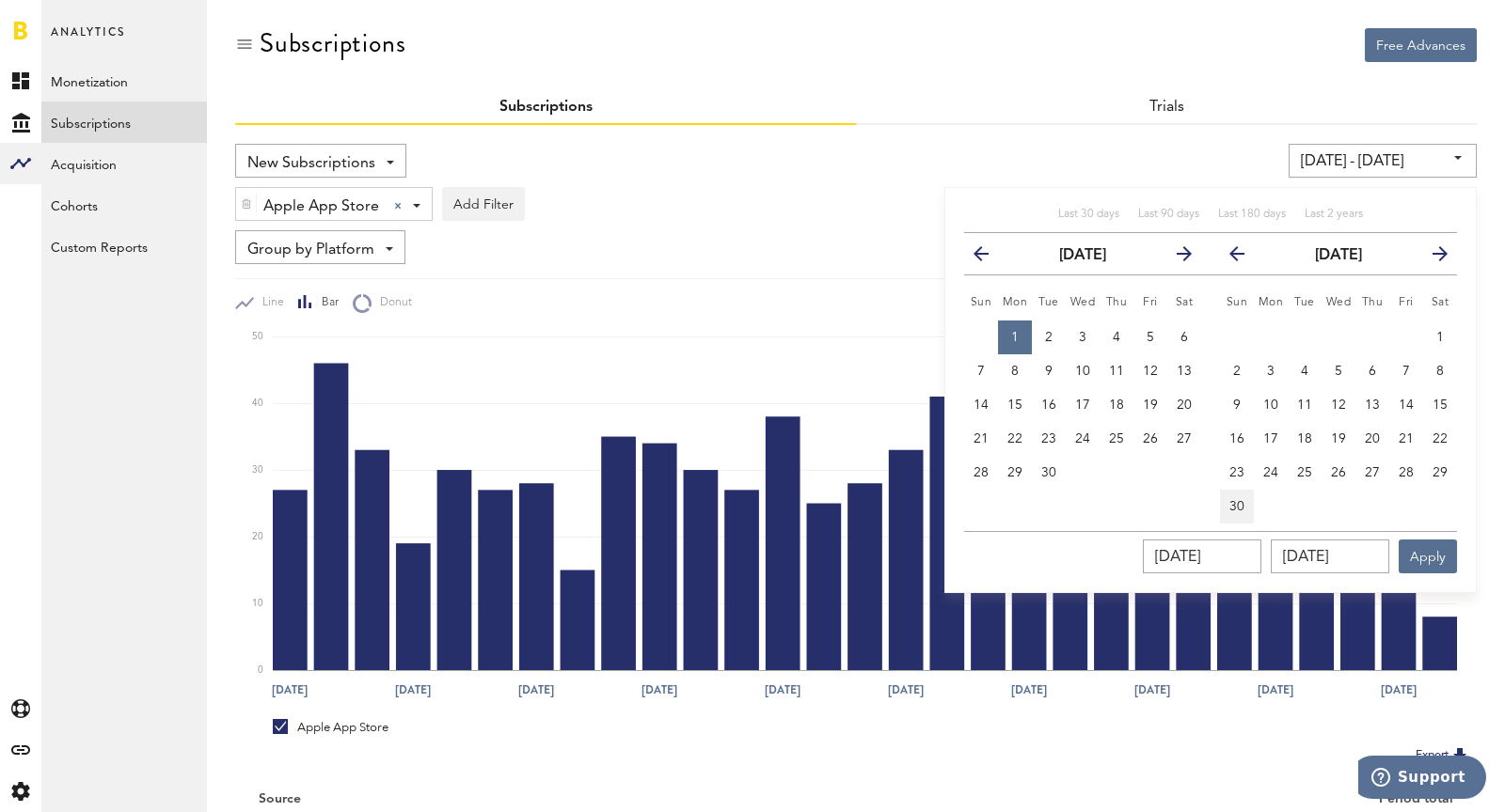
click at [1250, 503] on button "30" at bounding box center [1237, 507] width 34 height 34
type input "04/01/24 - 06/30/24"
type input "06/30/2024"
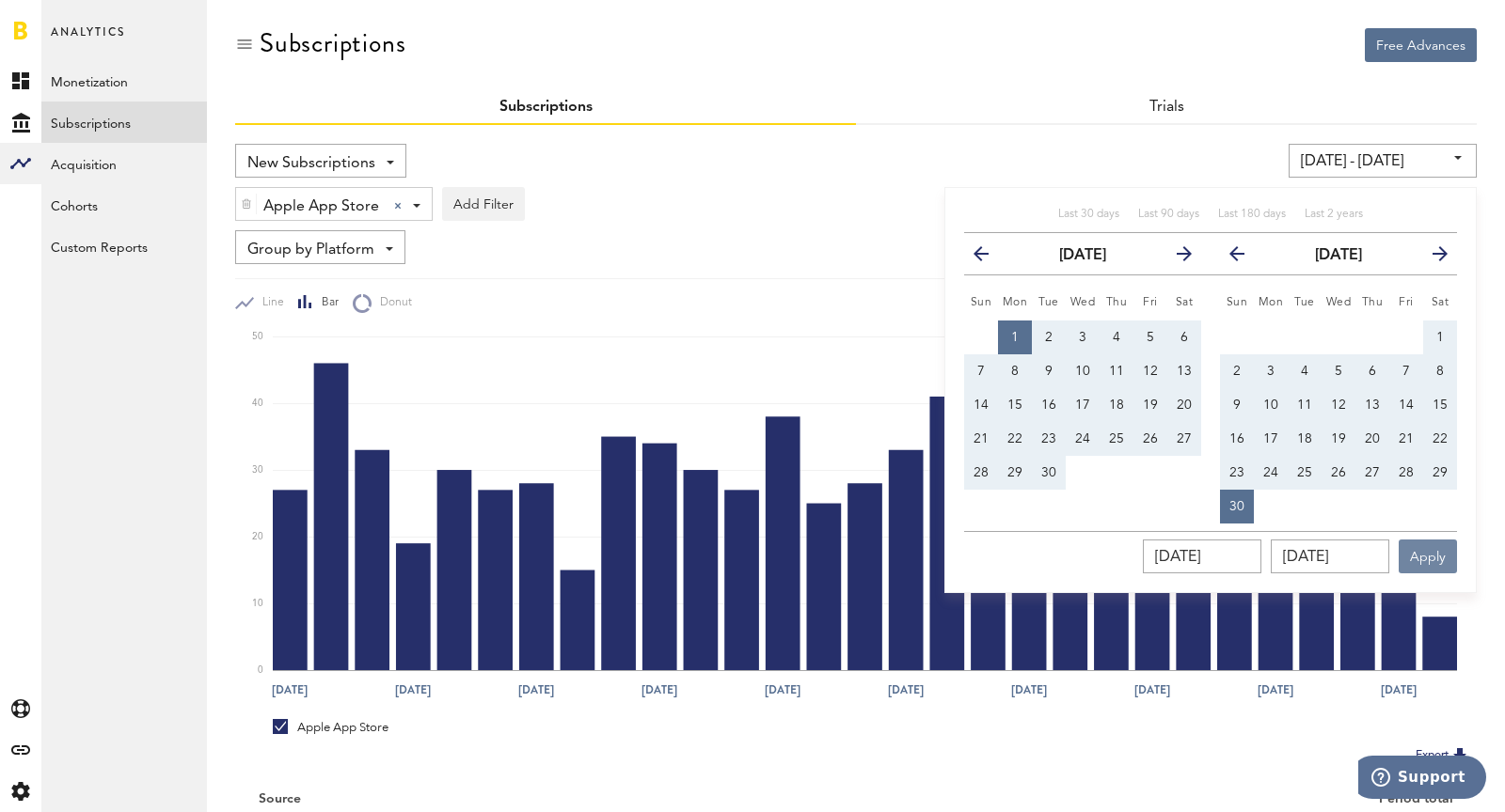
click at [1422, 565] on button "Apply" at bounding box center [1427, 557] width 59 height 34
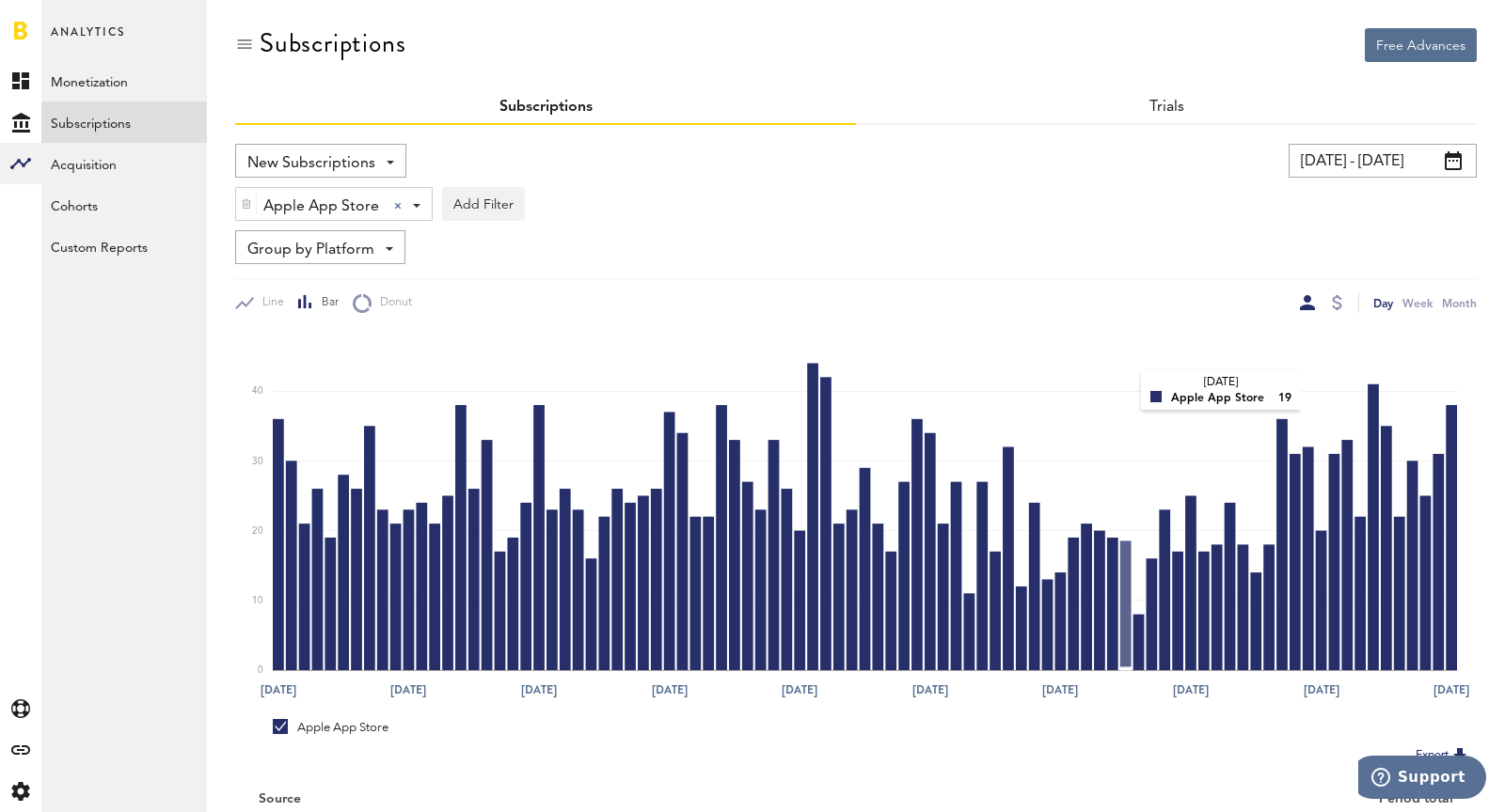
scroll to position [145, 0]
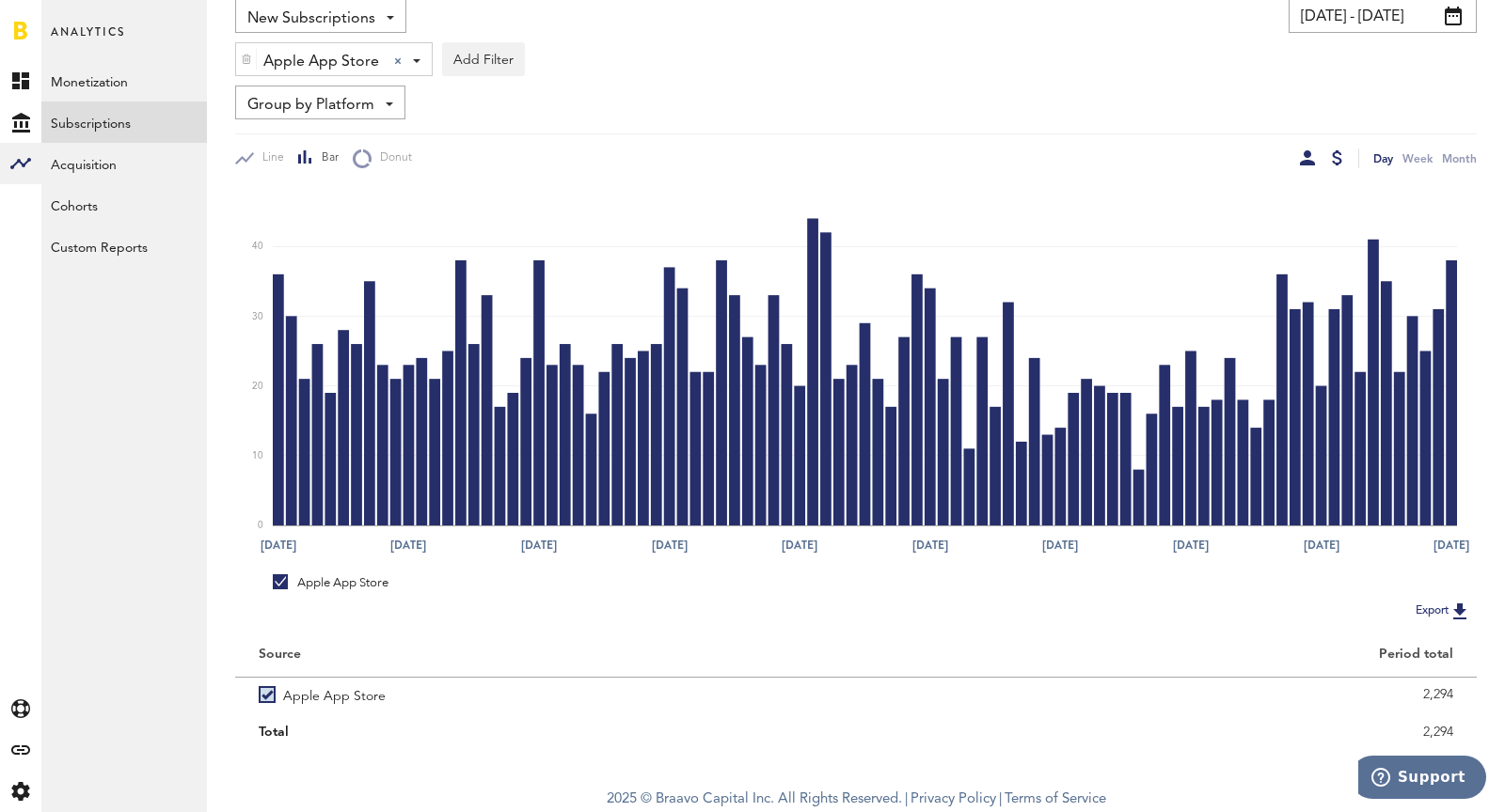
click at [1335, 159] on div at bounding box center [1336, 158] width 10 height 15
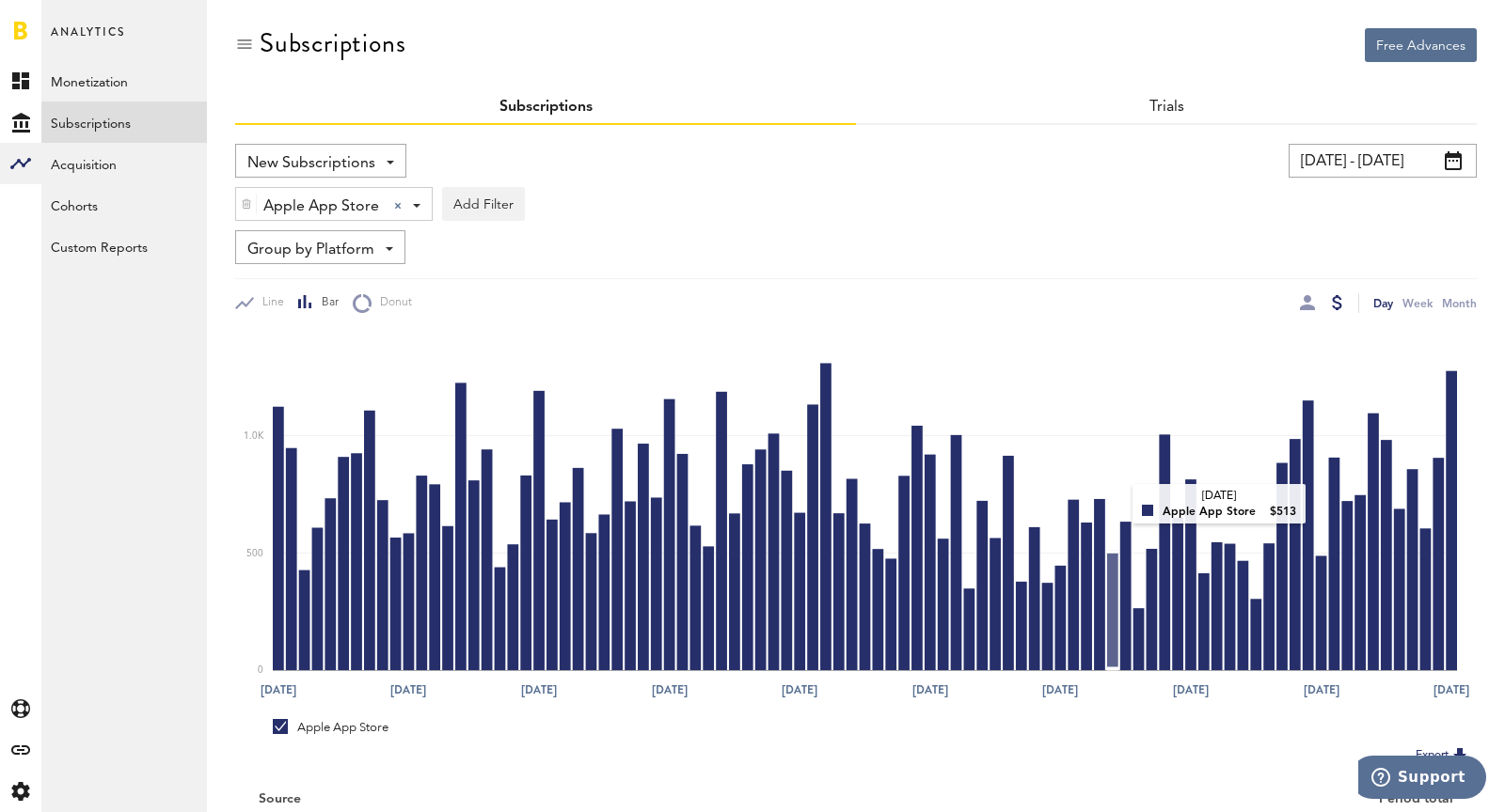
scroll to position [145, 0]
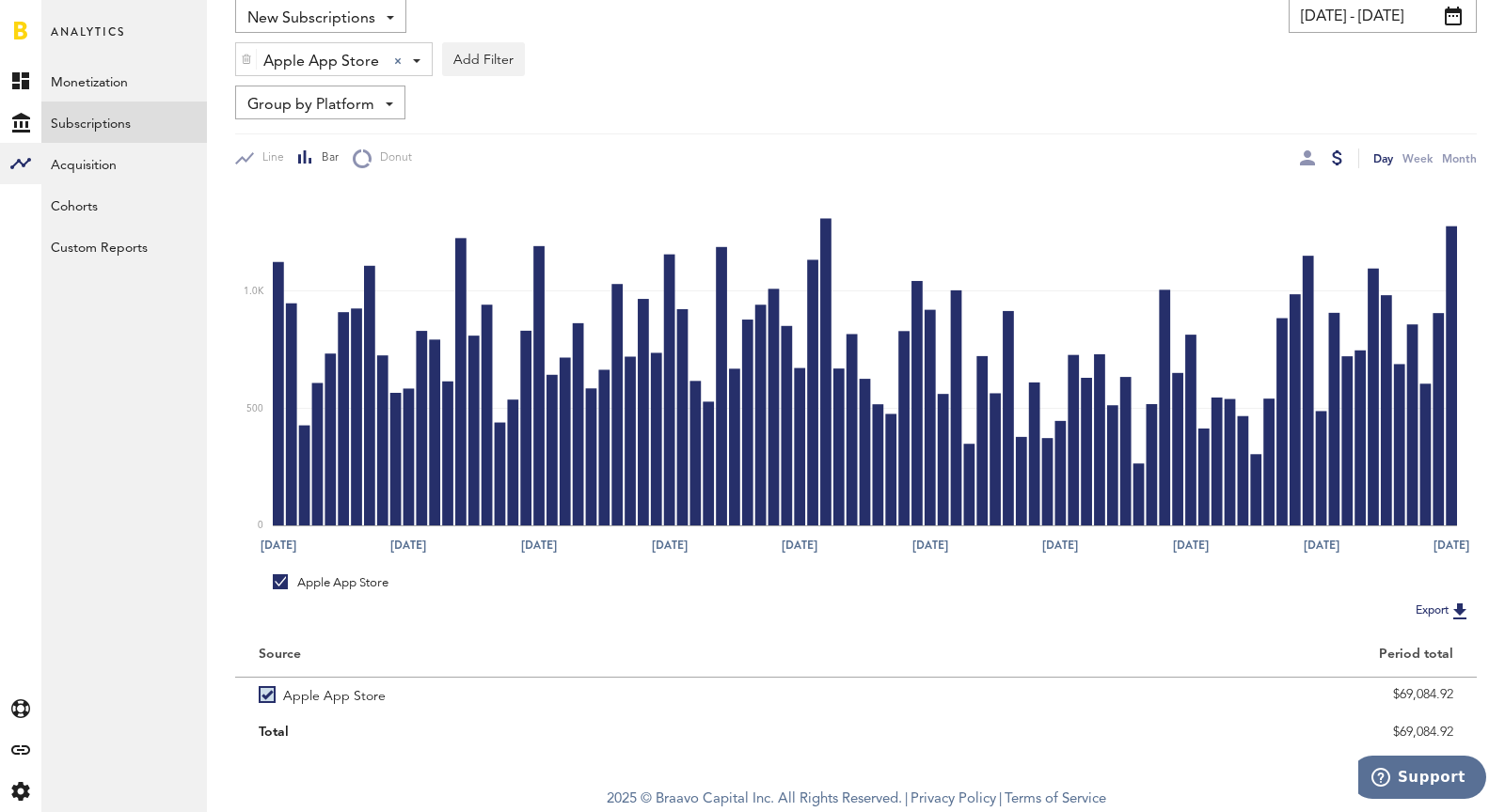
click at [1384, 33] on div "Apple App Store Apple App Store Apple App Store Google Play Stripe Add Filter P…" at bounding box center [856, 55] width 1242 height 44
click at [1361, 22] on input "04/01/24 - 06/30/24" at bounding box center [1382, 16] width 188 height 34
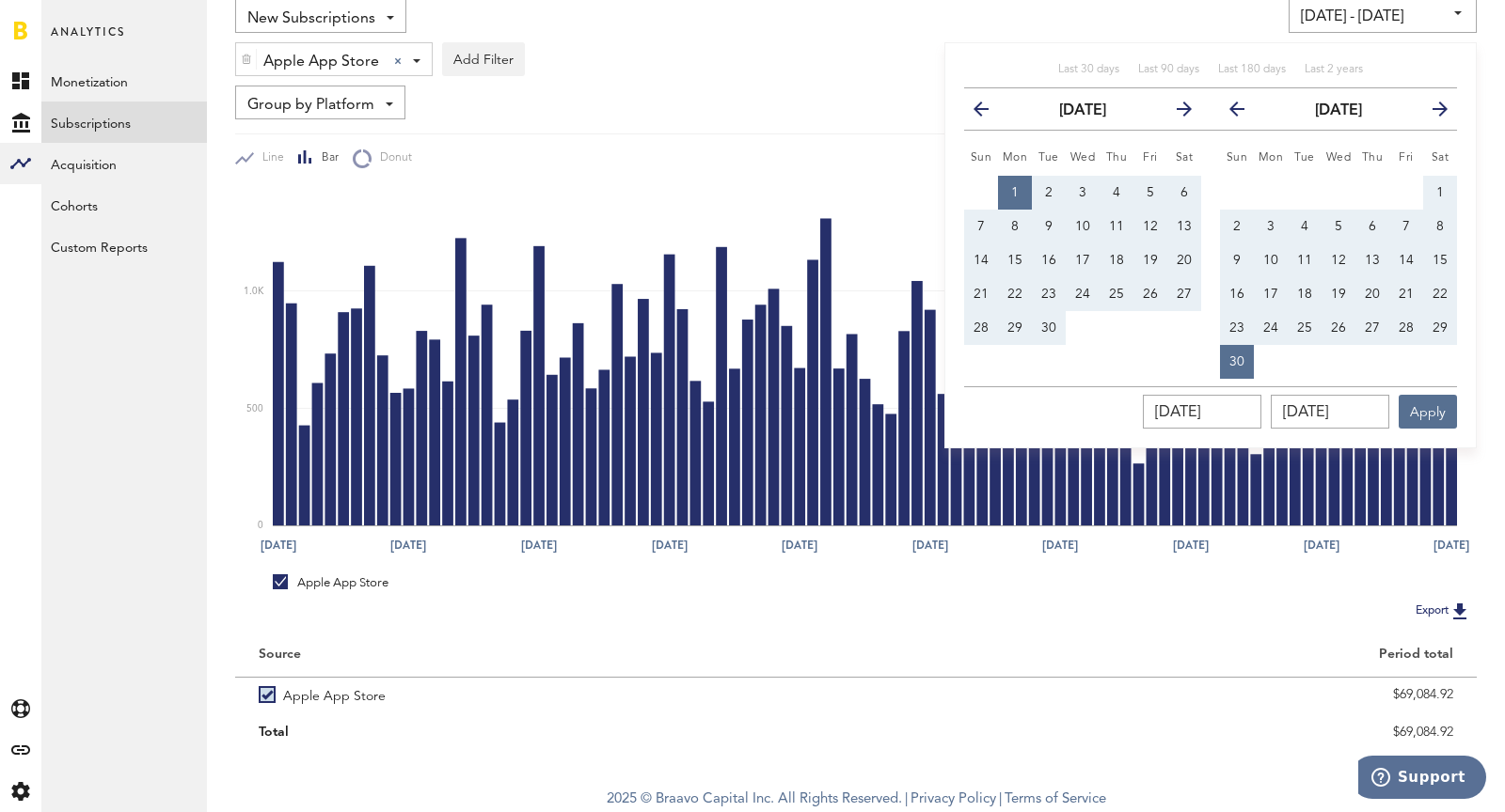
click at [1176, 113] on icon "button" at bounding box center [1176, 113] width 0 height 0
click at [1181, 103] on th "next" at bounding box center [1184, 109] width 34 height 43
click at [1432, 113] on icon "button" at bounding box center [1432, 113] width 0 height 0
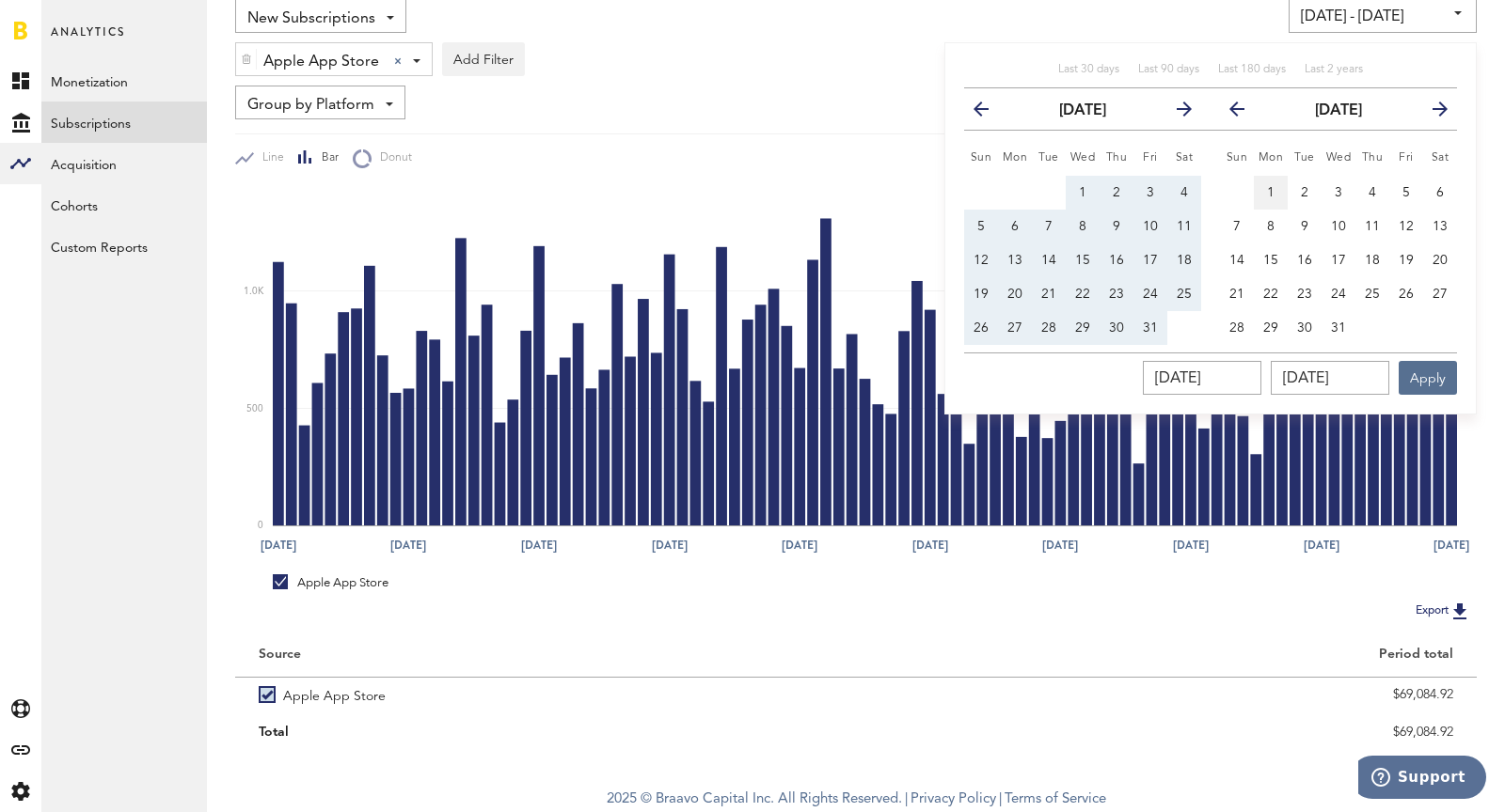
click at [1275, 184] on button "1" at bounding box center [1271, 193] width 34 height 34
type input "07/01/24 - 07/01/24"
type input "07/01/2024"
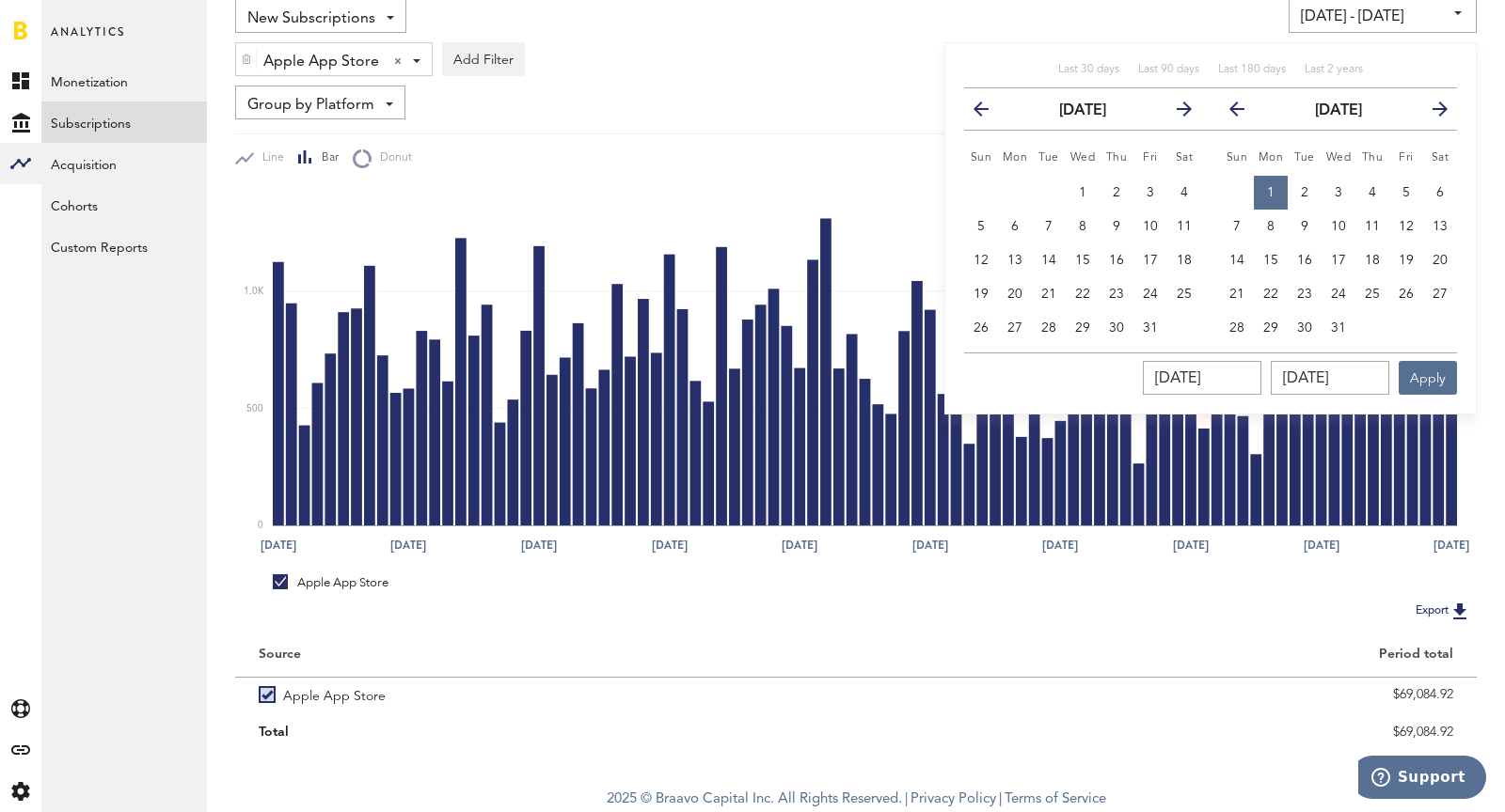
click at [1441, 115] on button "next" at bounding box center [1432, 109] width 34 height 27
click at [1432, 113] on icon "button" at bounding box center [1432, 113] width 0 height 0
click at [1415, 232] on button "13" at bounding box center [1406, 226] width 34 height 34
type input "07/01/24 - 09/13/24"
type input "09/13/2024"
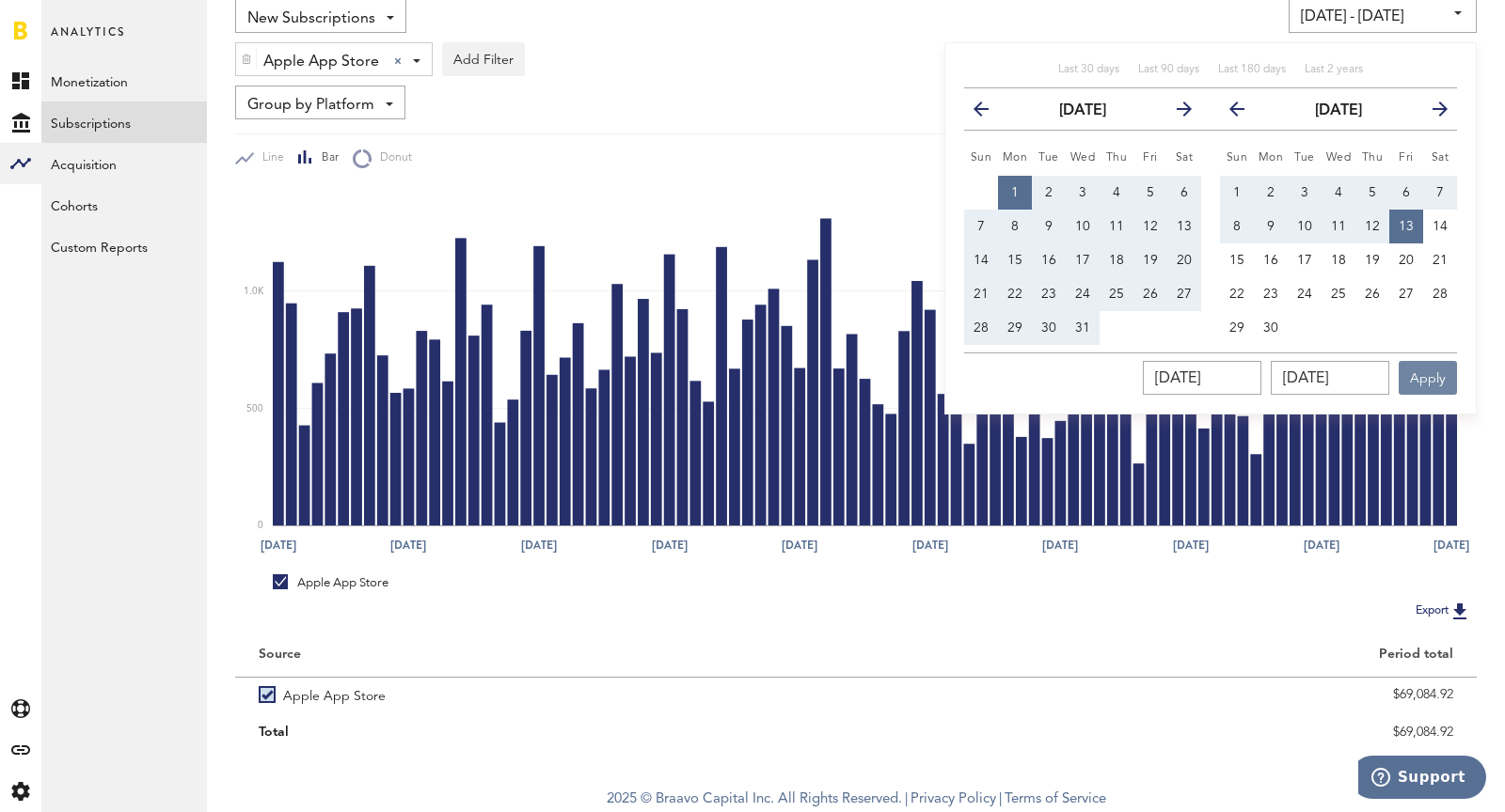
click at [1423, 381] on button "Apply" at bounding box center [1427, 378] width 59 height 34
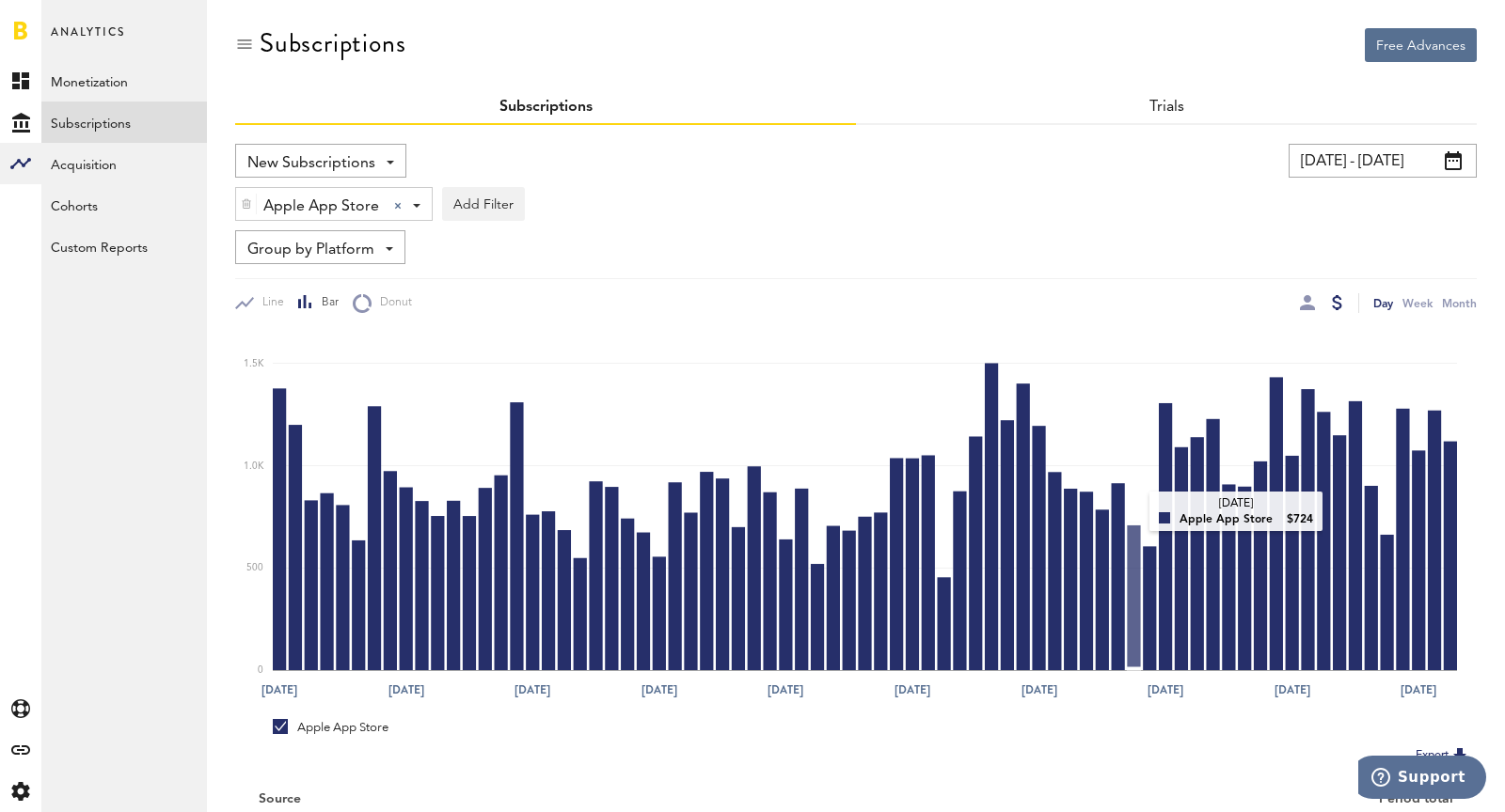
scroll to position [145, 0]
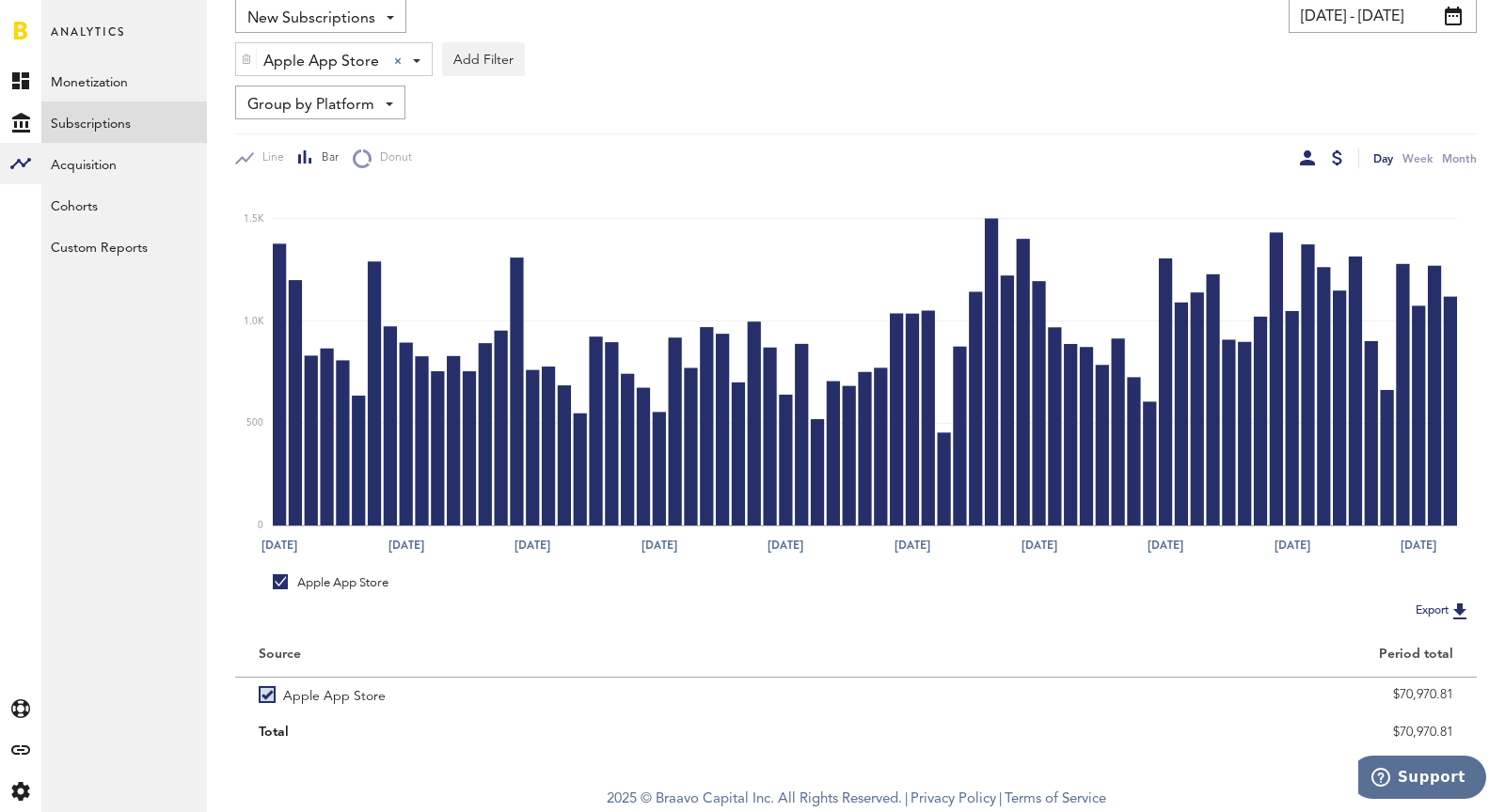
click at [1304, 159] on div at bounding box center [1307, 158] width 15 height 15
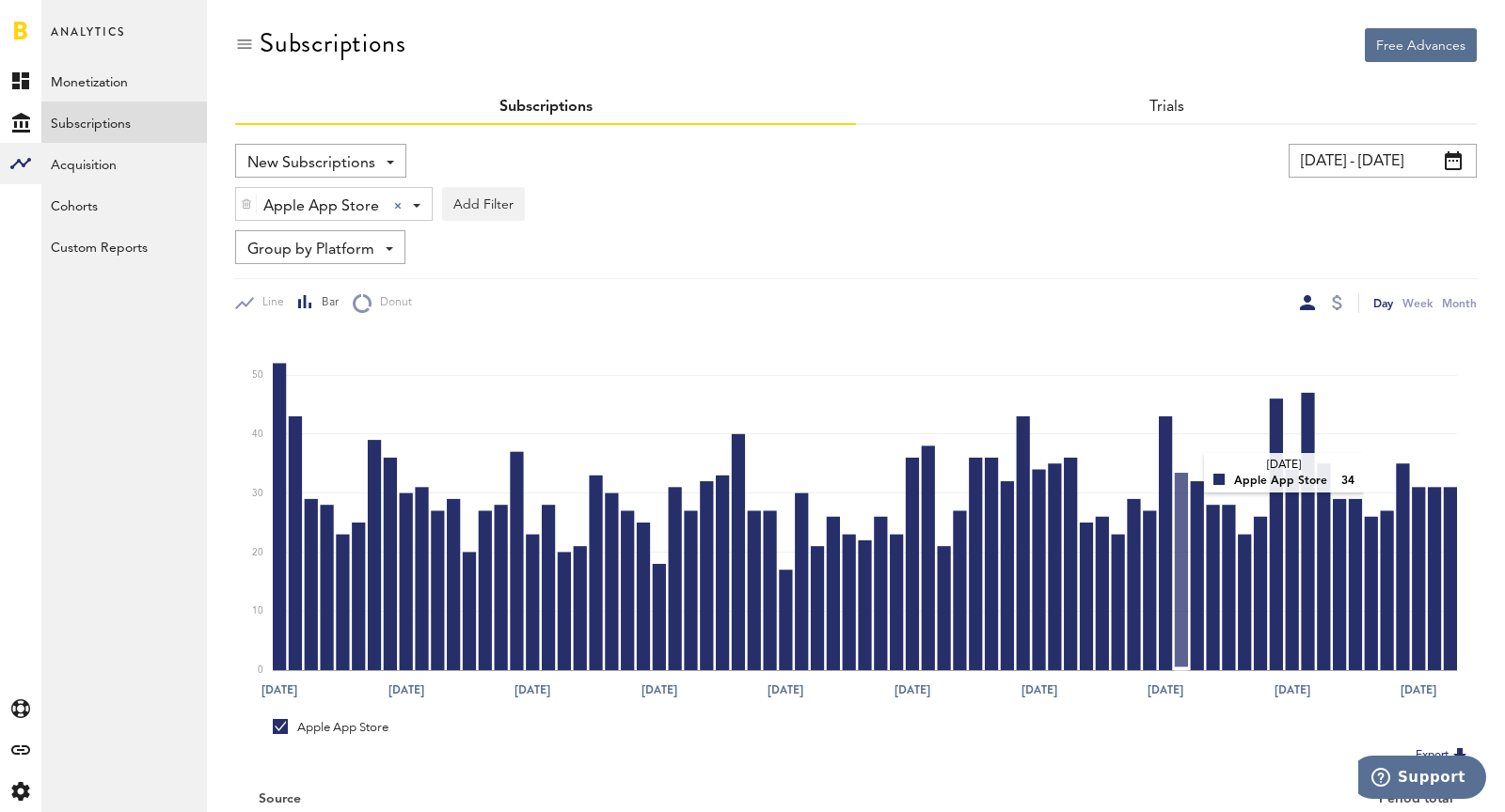
scroll to position [145, 0]
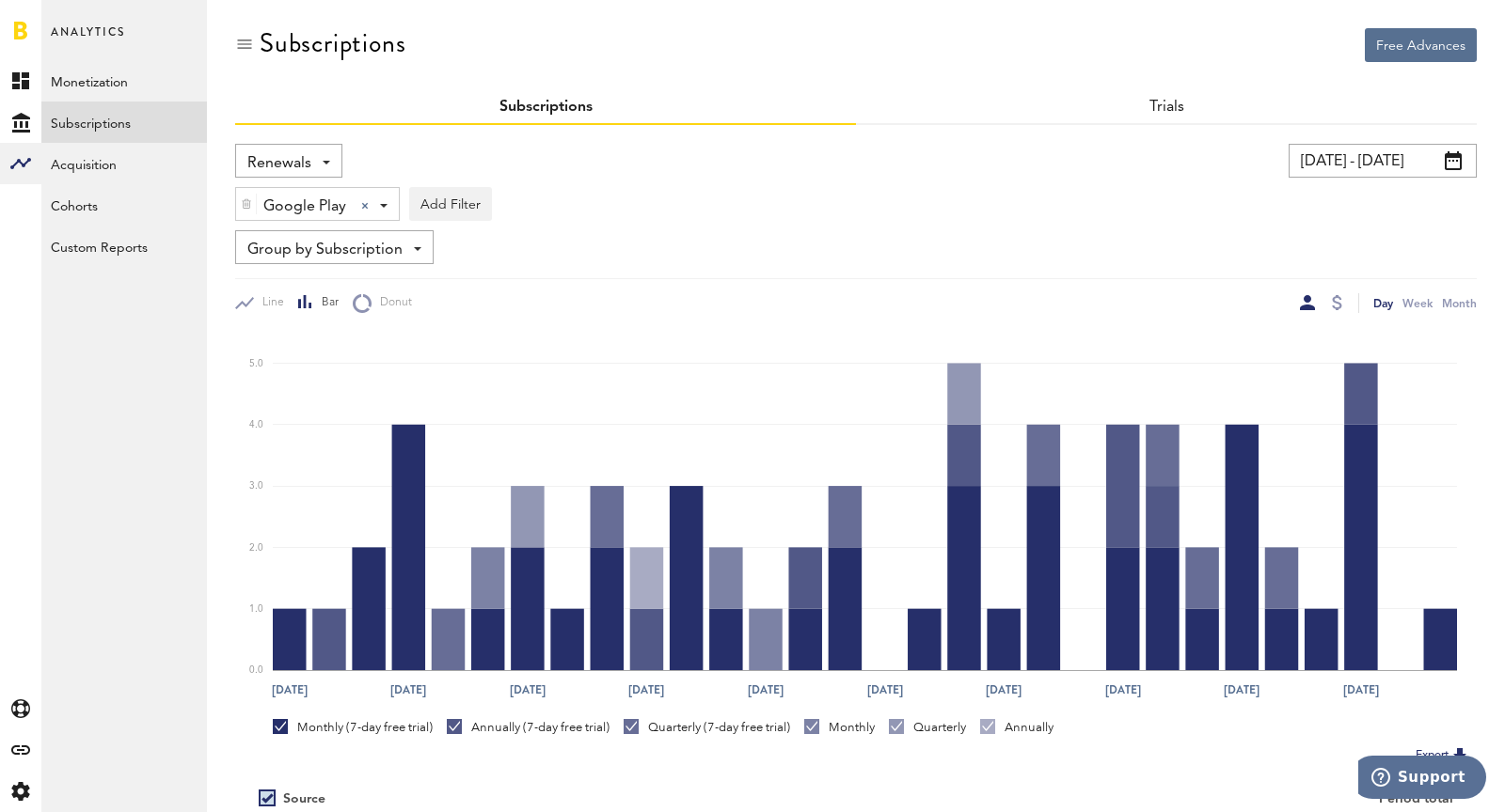
click at [273, 206] on span "Google Play" at bounding box center [304, 207] width 82 height 32
click at [276, 160] on span "Renewals" at bounding box center [279, 164] width 63 height 32
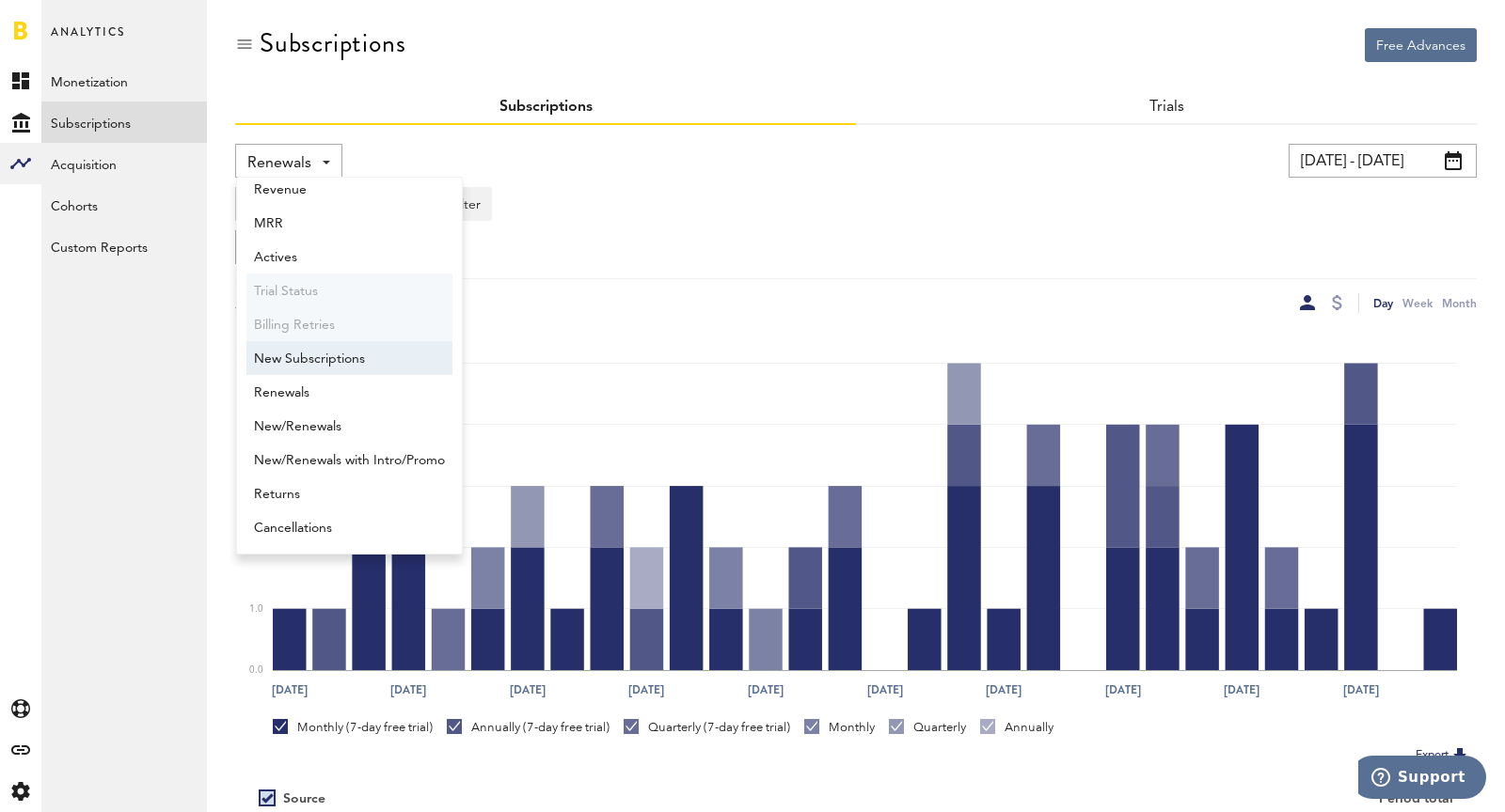
click at [290, 349] on span "New Subscriptions" at bounding box center [349, 359] width 190 height 32
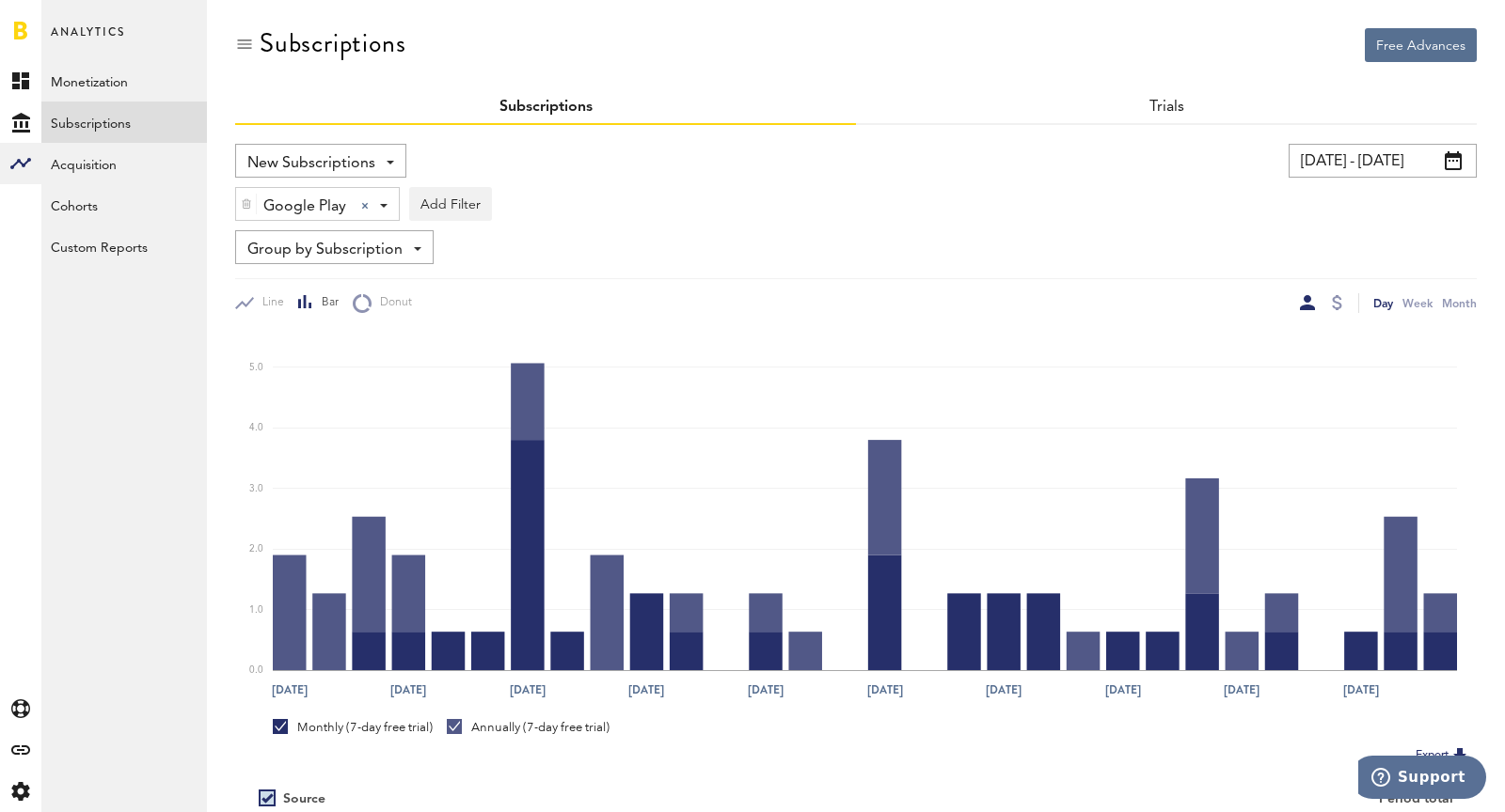
click at [251, 197] on img at bounding box center [246, 204] width 11 height 13
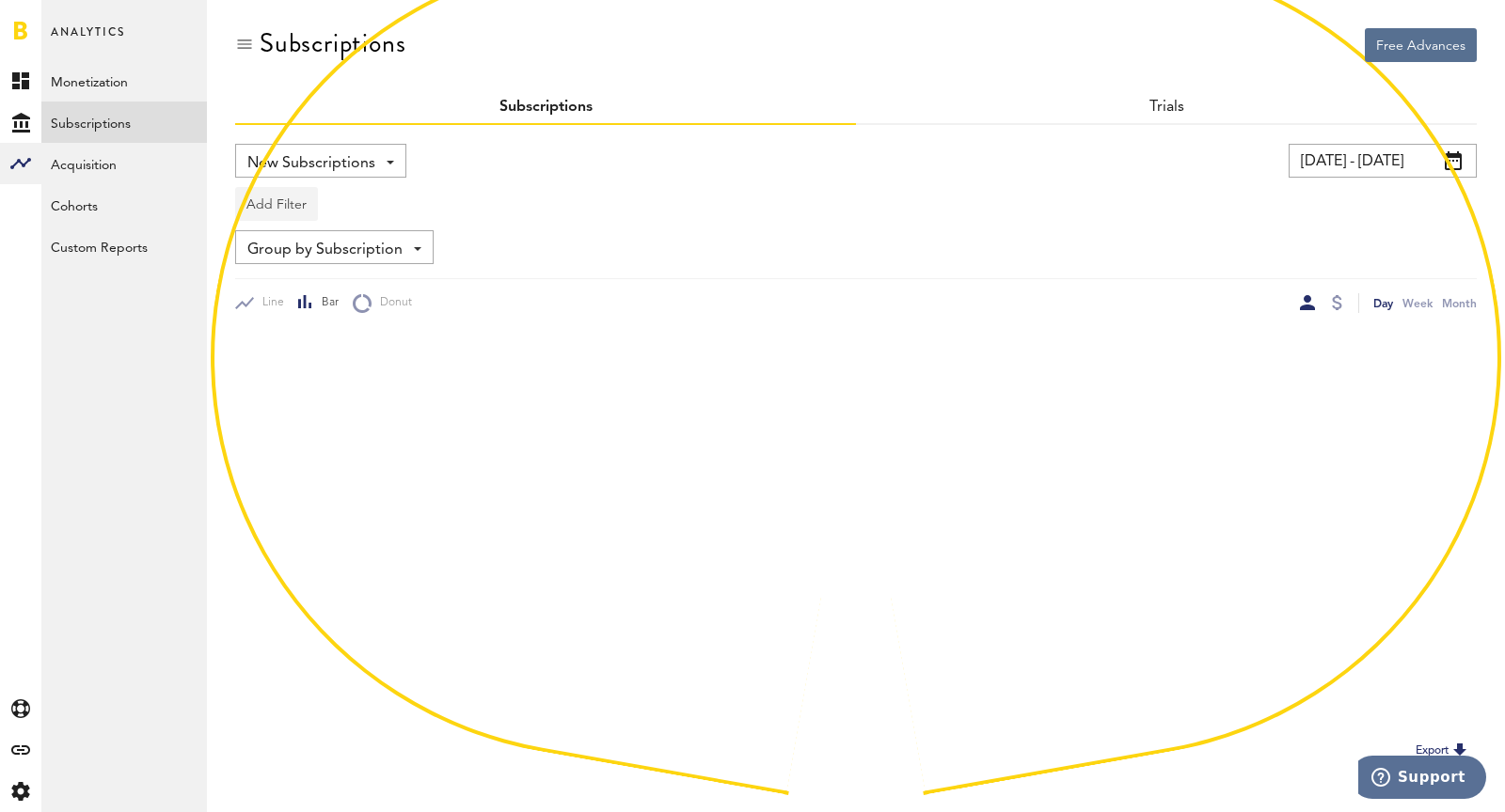
click at [290, 196] on button "Add Filter" at bounding box center [276, 204] width 82 height 34
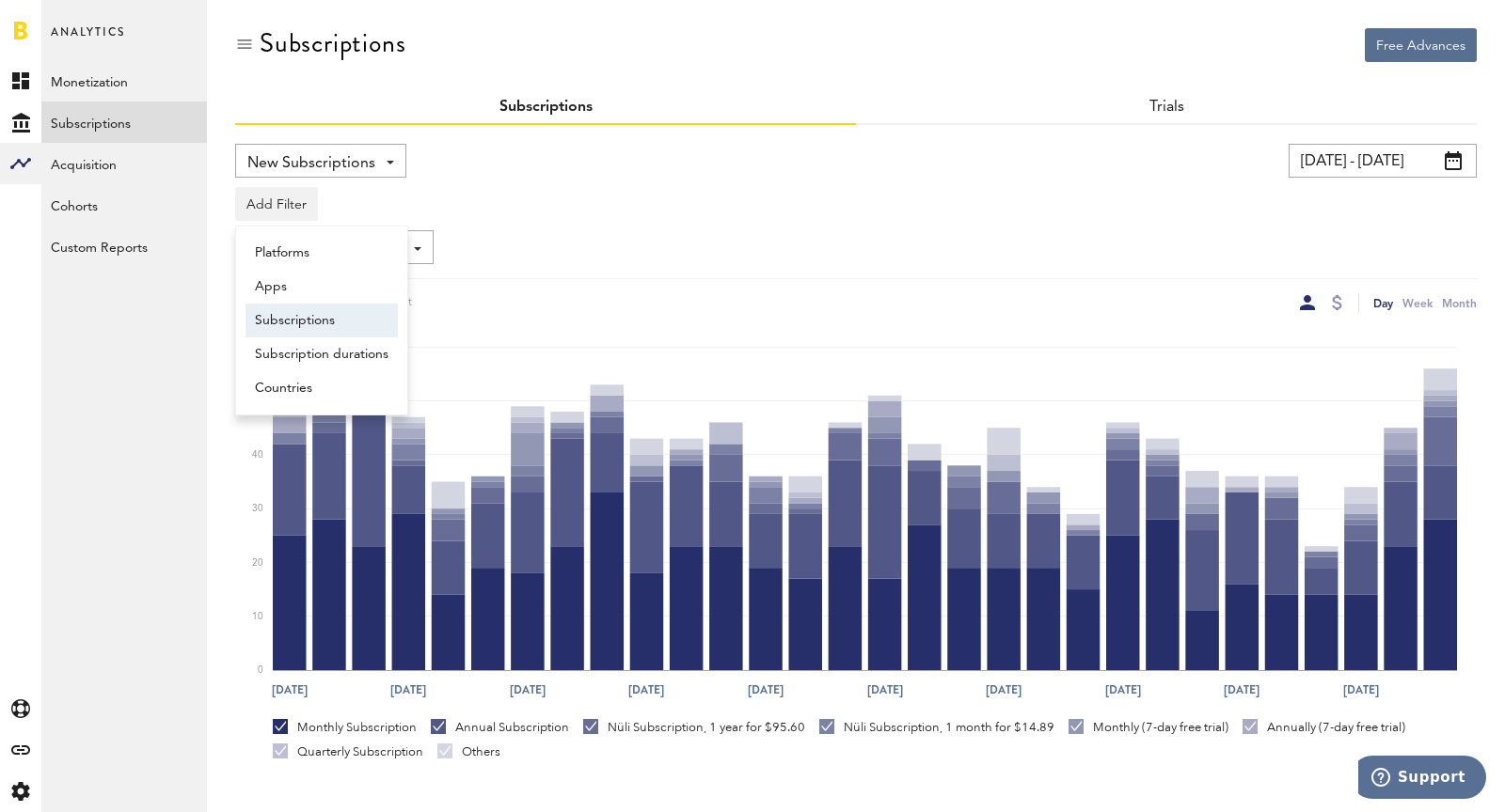
click at [299, 313] on li "Subscriptions" at bounding box center [321, 320] width 153 height 34
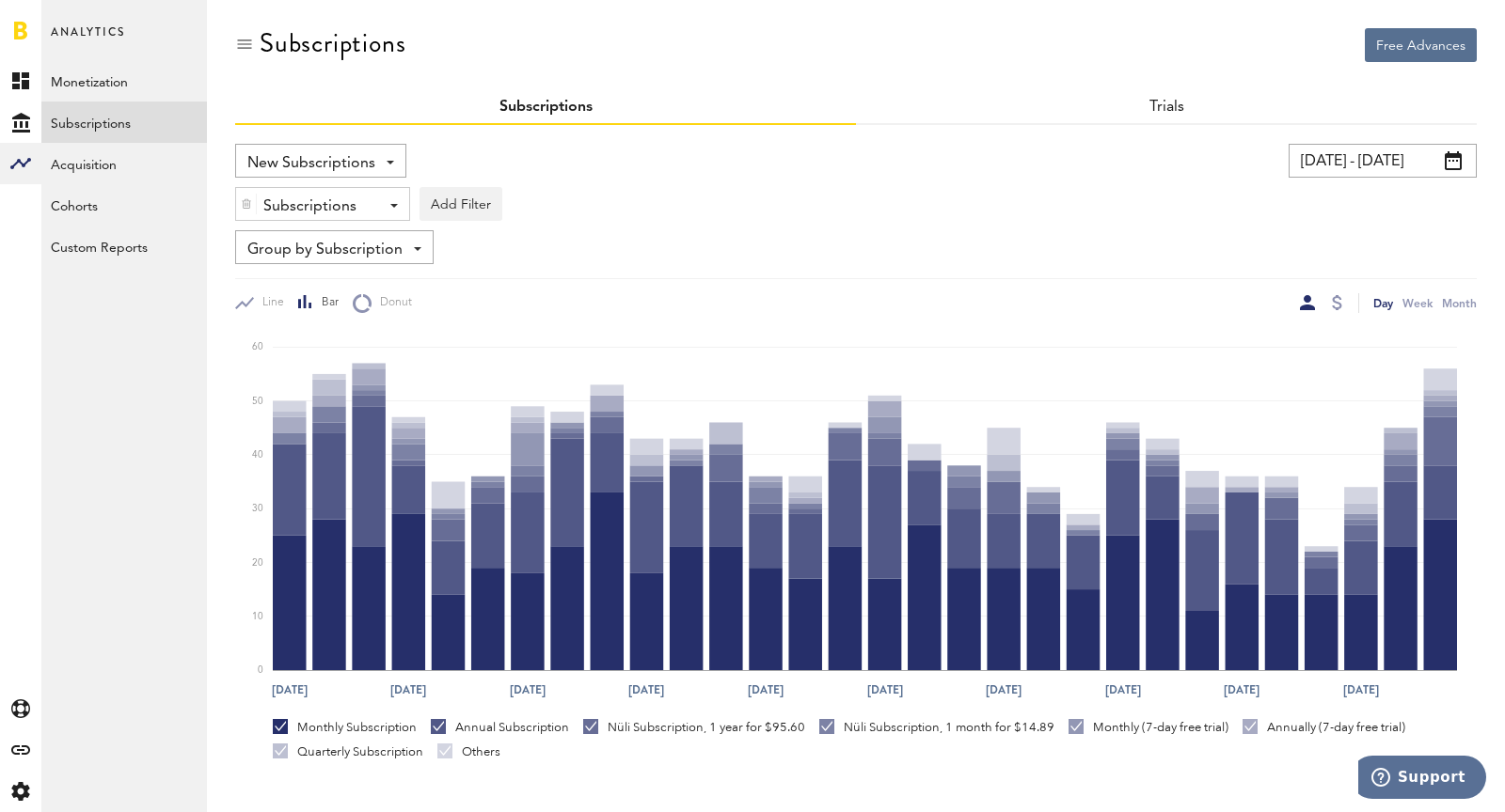
click at [299, 202] on div "Subscriptions" at bounding box center [316, 207] width 104 height 32
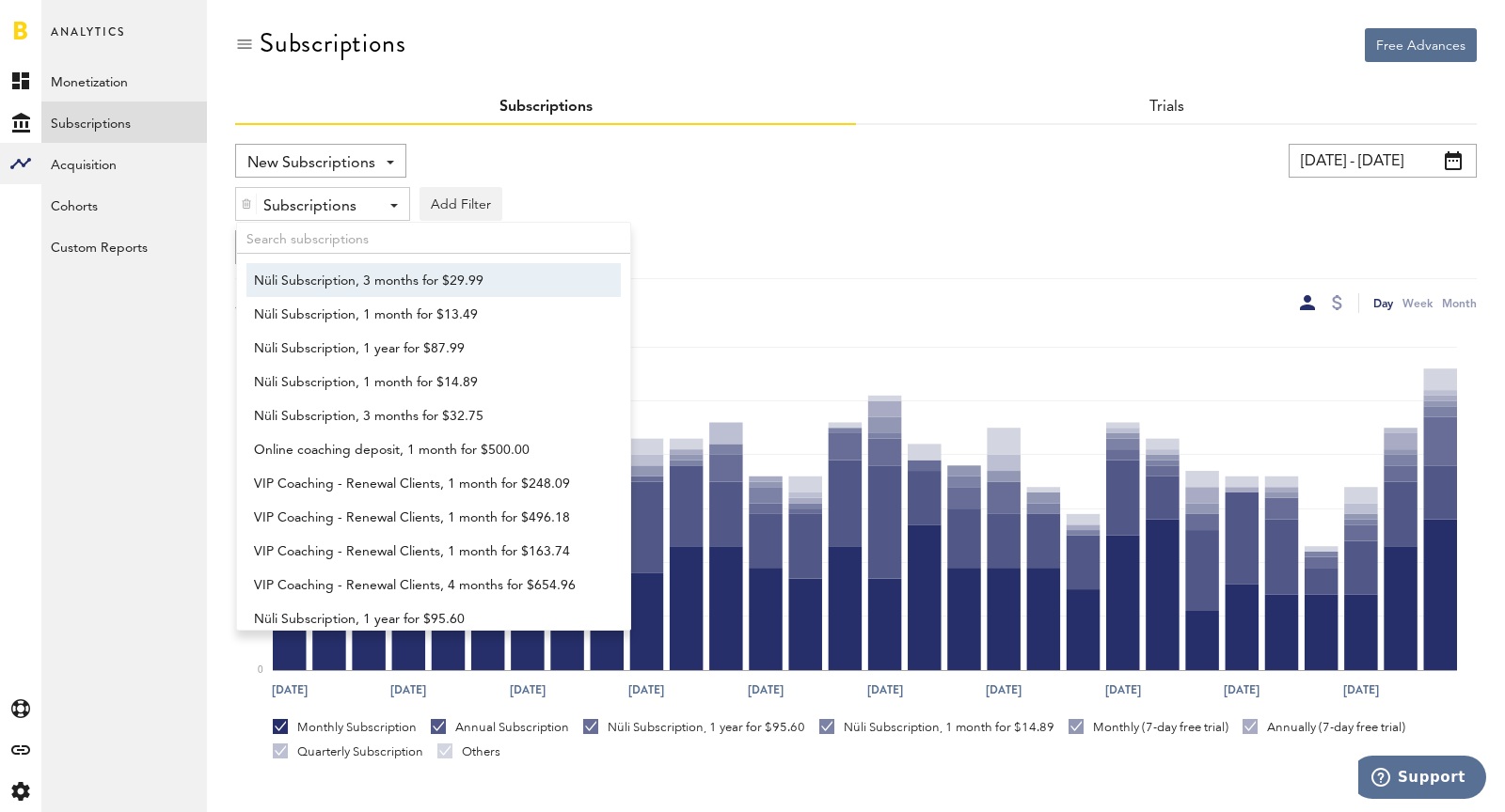
click at [245, 214] on div at bounding box center [246, 204] width 21 height 32
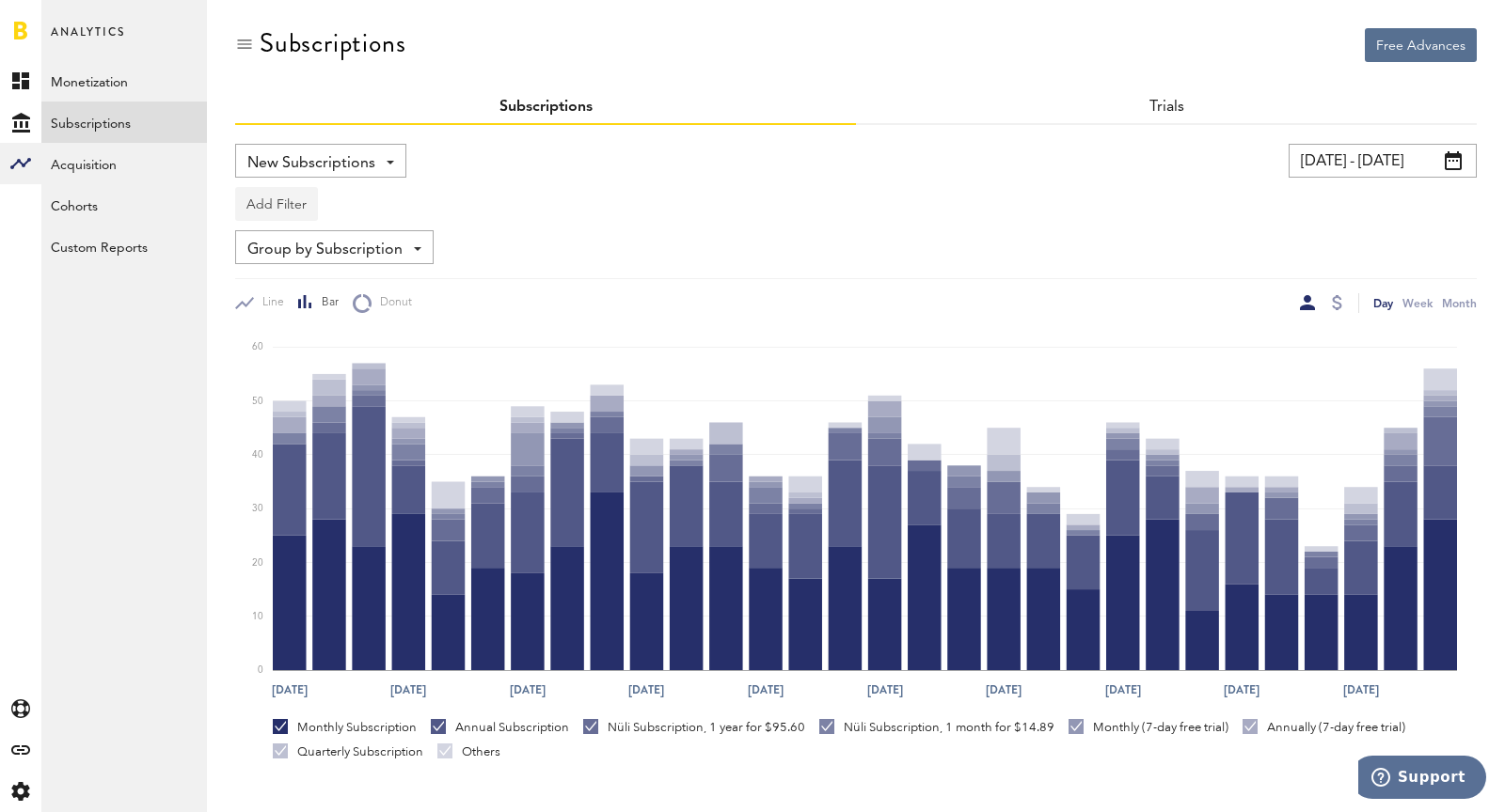
click at [245, 214] on button "Add Filter" at bounding box center [276, 204] width 82 height 34
click at [281, 254] on li "Platforms" at bounding box center [321, 253] width 153 height 34
click at [285, 208] on div "Platforms" at bounding box center [304, 207] width 82 height 32
click at [288, 253] on span "Apple App Store" at bounding box center [326, 250] width 144 height 32
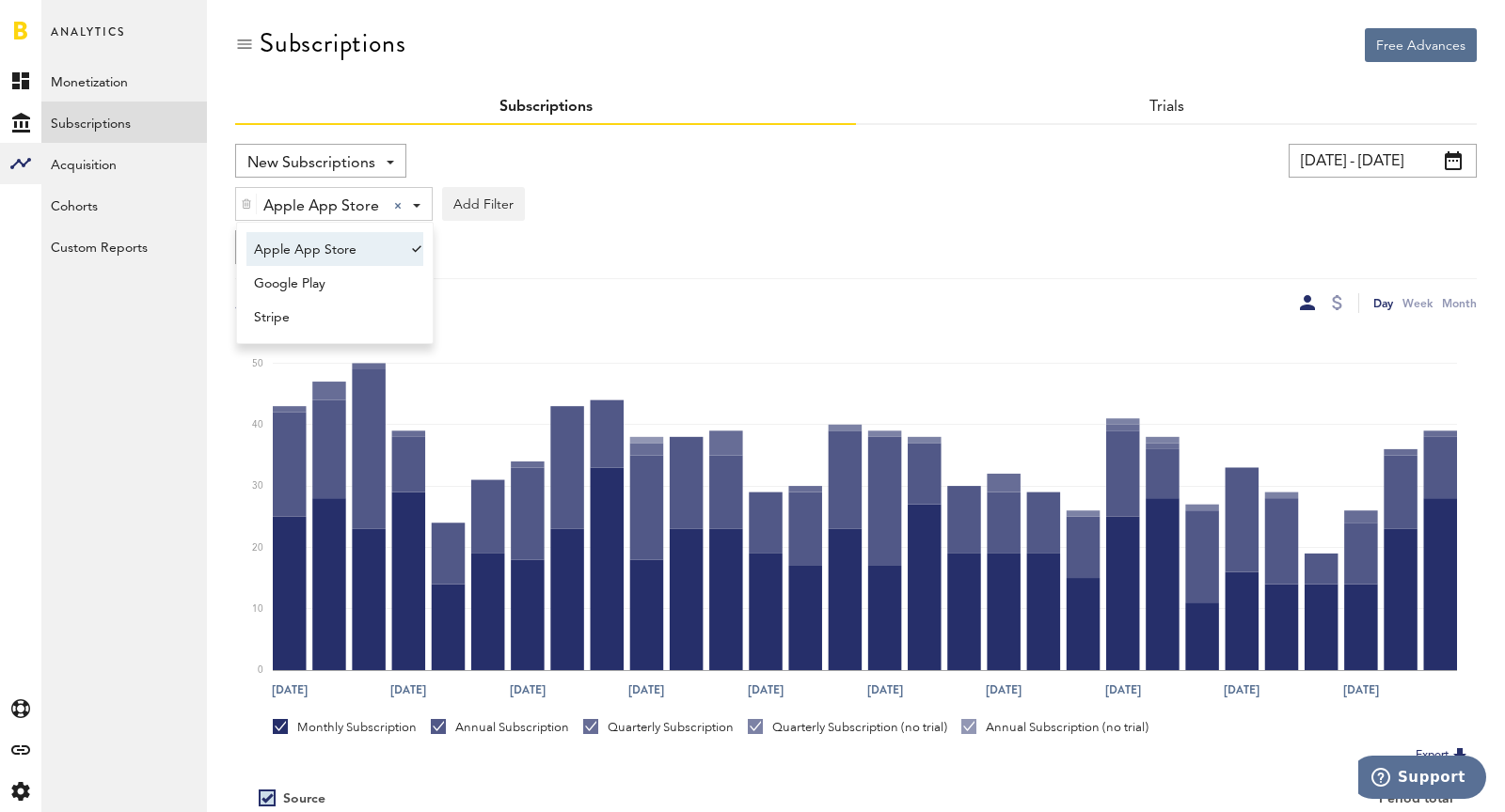
click at [1347, 171] on input "06/01/25 - 06/30/25" at bounding box center [1382, 161] width 188 height 34
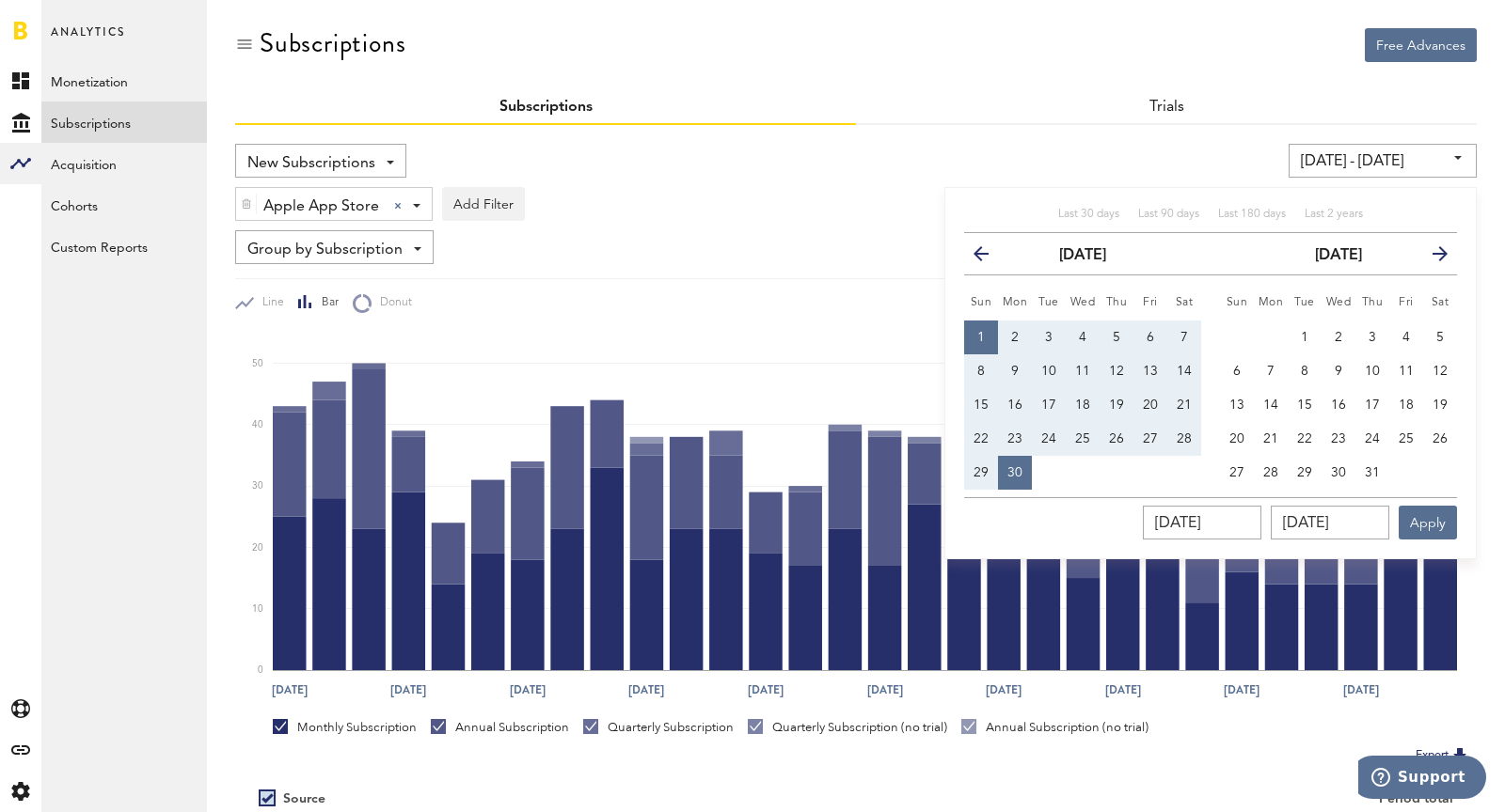
click at [988, 258] on icon "button" at bounding box center [988, 258] width 0 height 0
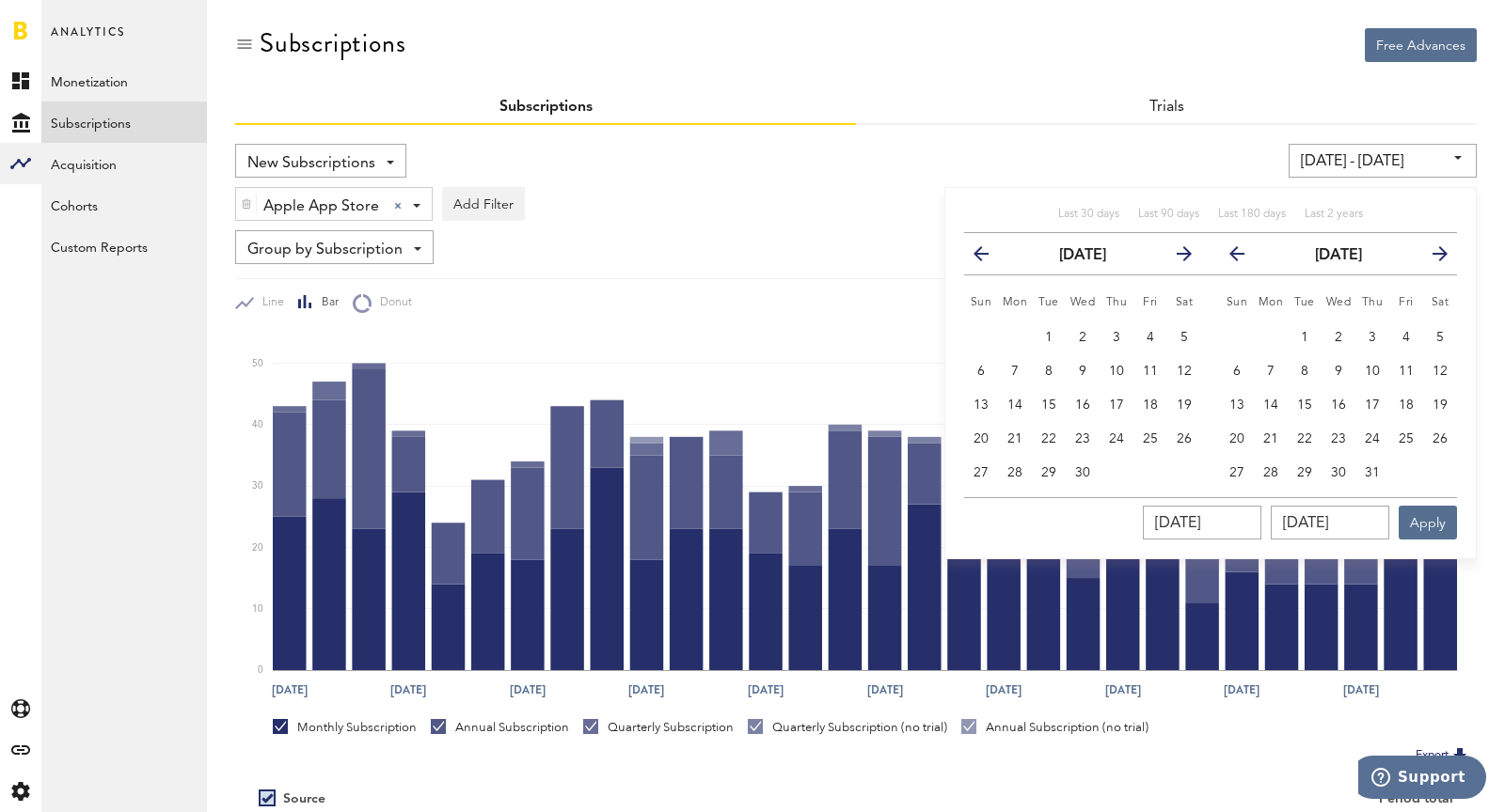
click at [988, 258] on icon "button" at bounding box center [988, 258] width 0 height 0
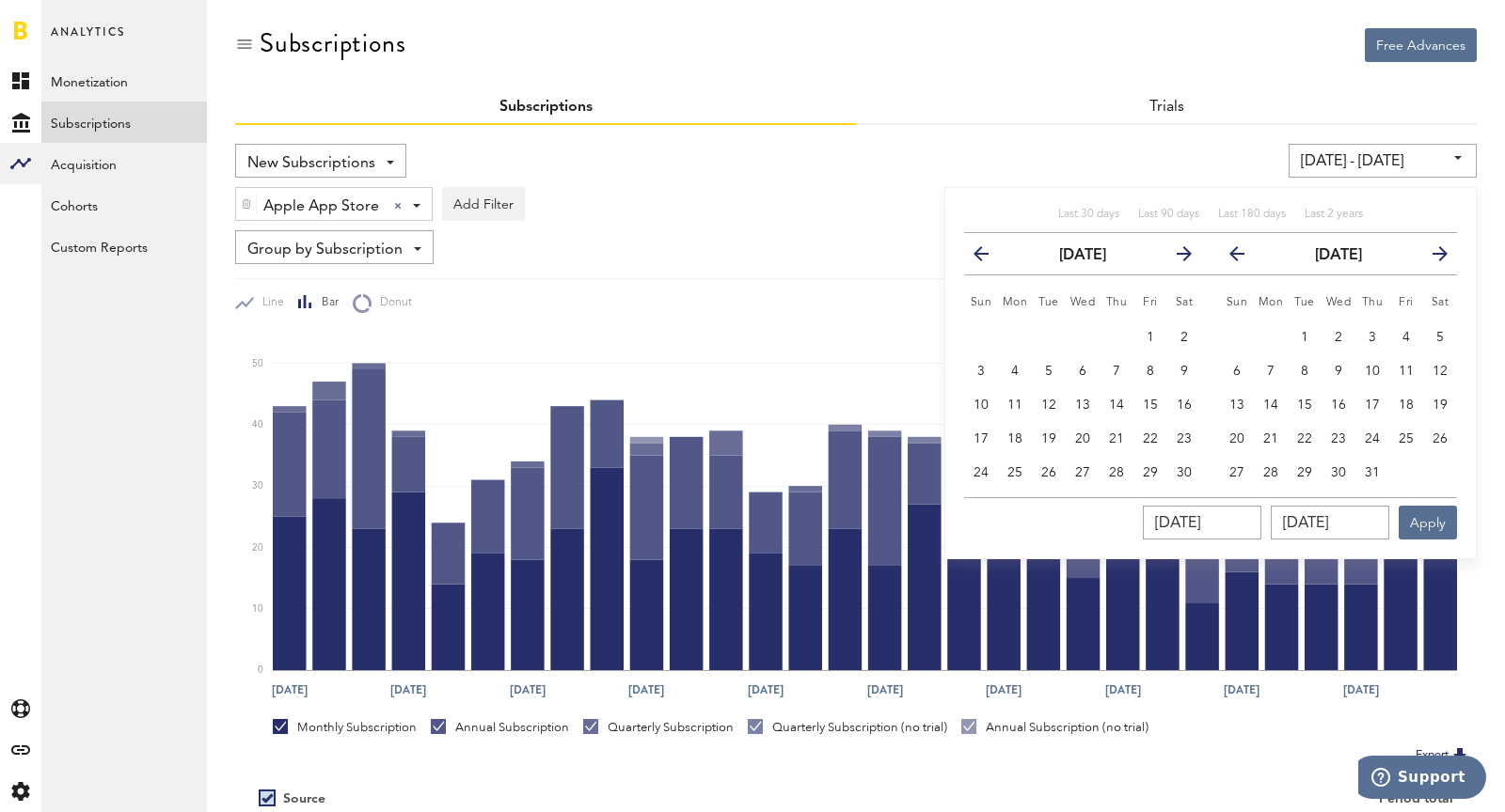
click at [988, 258] on icon "button" at bounding box center [988, 258] width 0 height 0
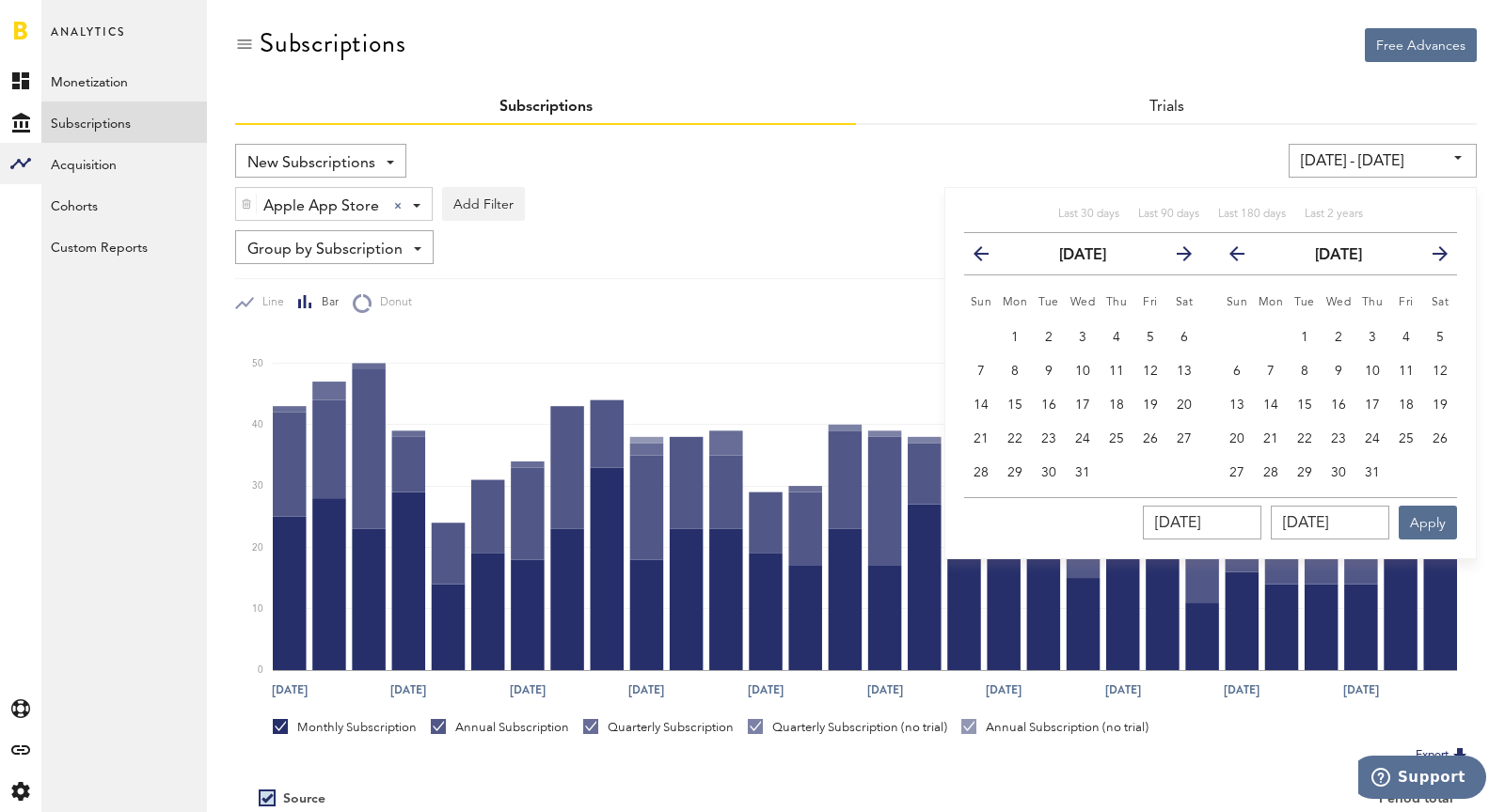
click at [988, 258] on icon "button" at bounding box center [988, 258] width 0 height 0
click at [1019, 331] on span "1" at bounding box center [1015, 337] width 8 height 13
type input "04/01/24 - 04/01/24"
type input "04/01/2024"
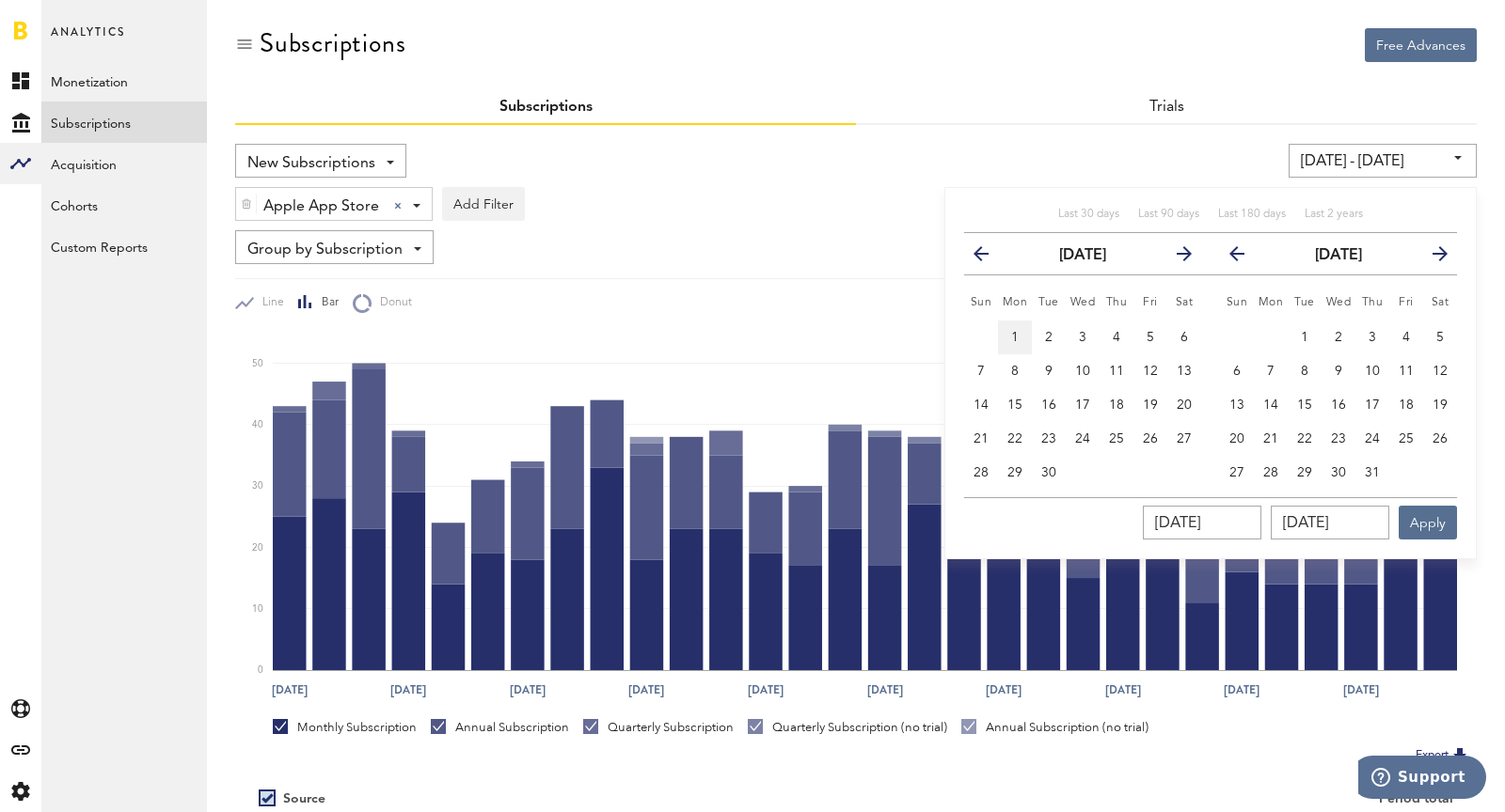
type input "04/01/2024"
click at [1240, 239] on th "previous" at bounding box center [1227, 254] width 53 height 43
click at [1244, 258] on icon "button" at bounding box center [1244, 258] width 0 height 0
click at [1276, 469] on span "30" at bounding box center [1271, 473] width 15 height 13
type input "04/01/24 - 06/30/25"
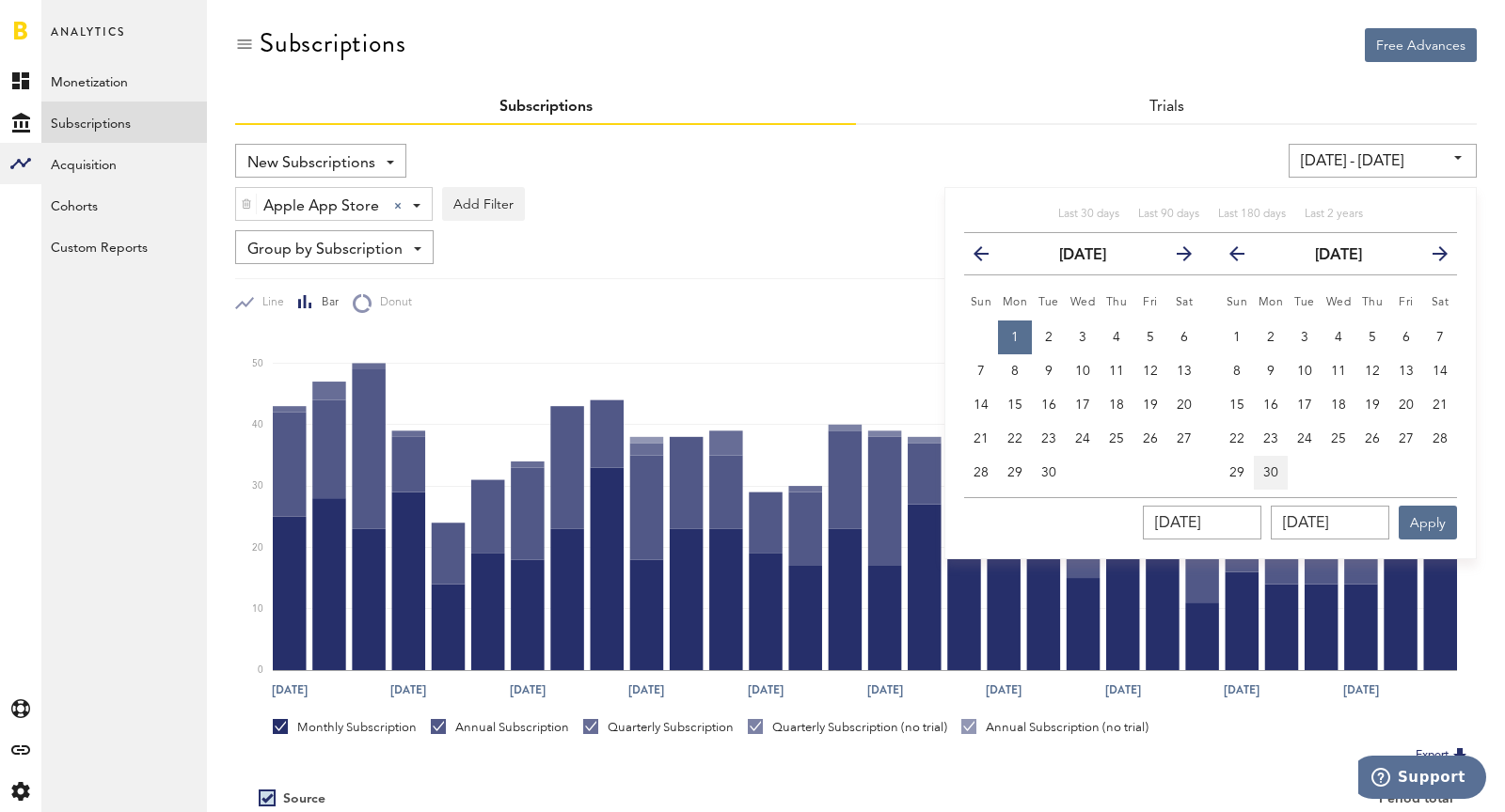
type input "06/30/2025"
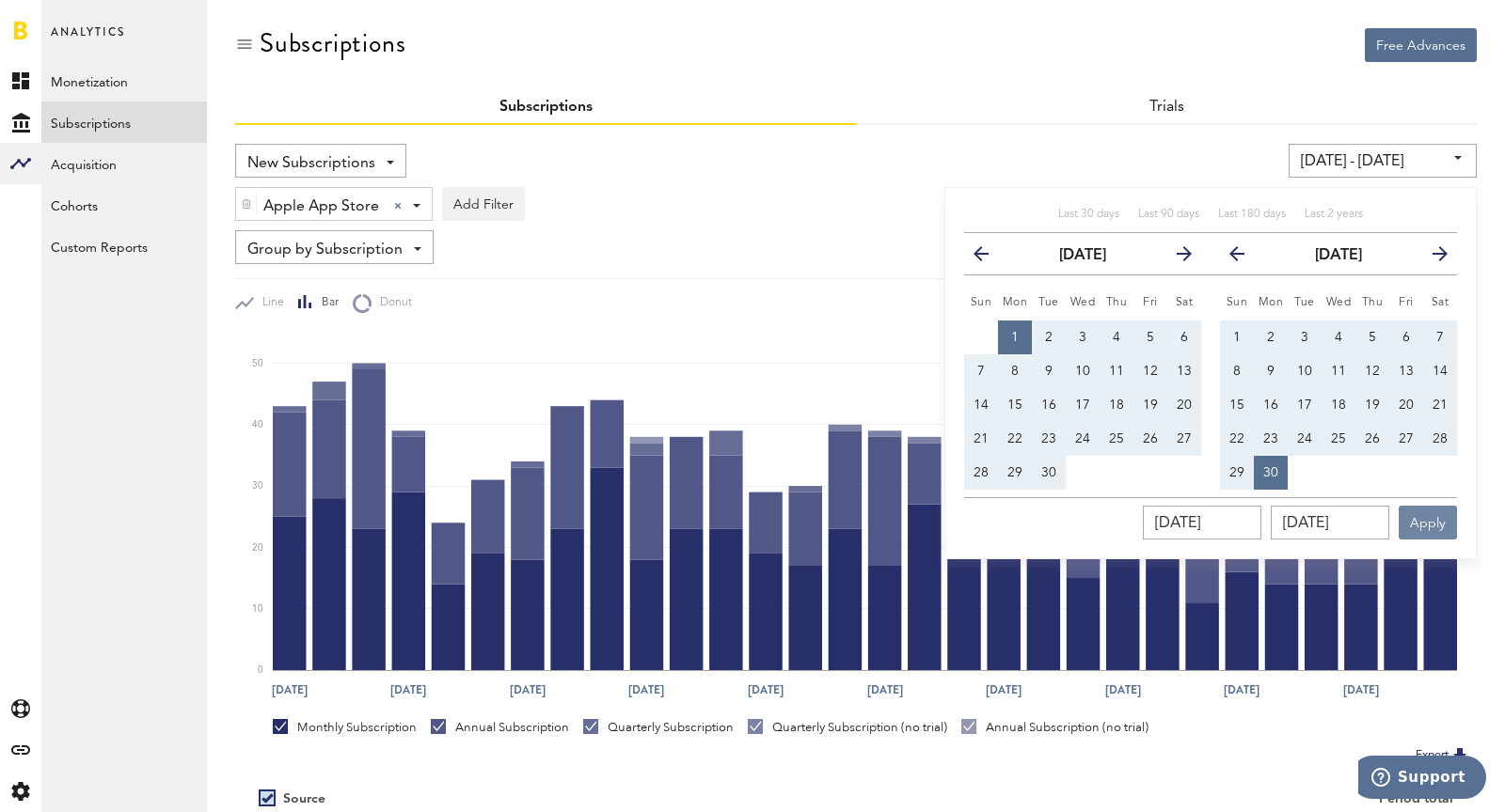
click at [1448, 519] on button "Apply" at bounding box center [1427, 523] width 59 height 34
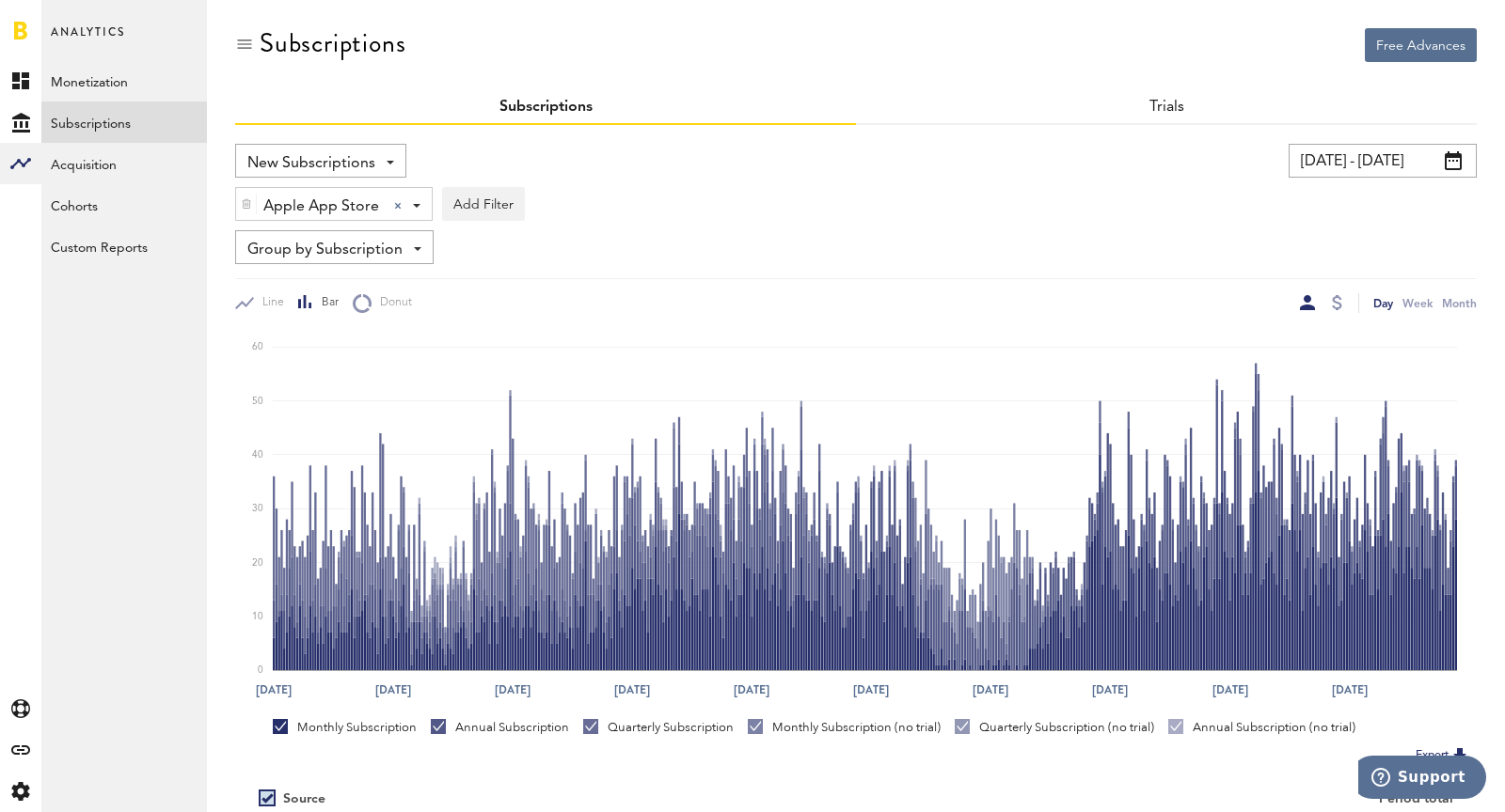
click at [1347, 302] on div "Day Week Month" at bounding box center [1166, 303] width 621 height 20
click at [1333, 301] on div at bounding box center [1336, 303] width 10 height 15
